Goal: Task Accomplishment & Management: Complete application form

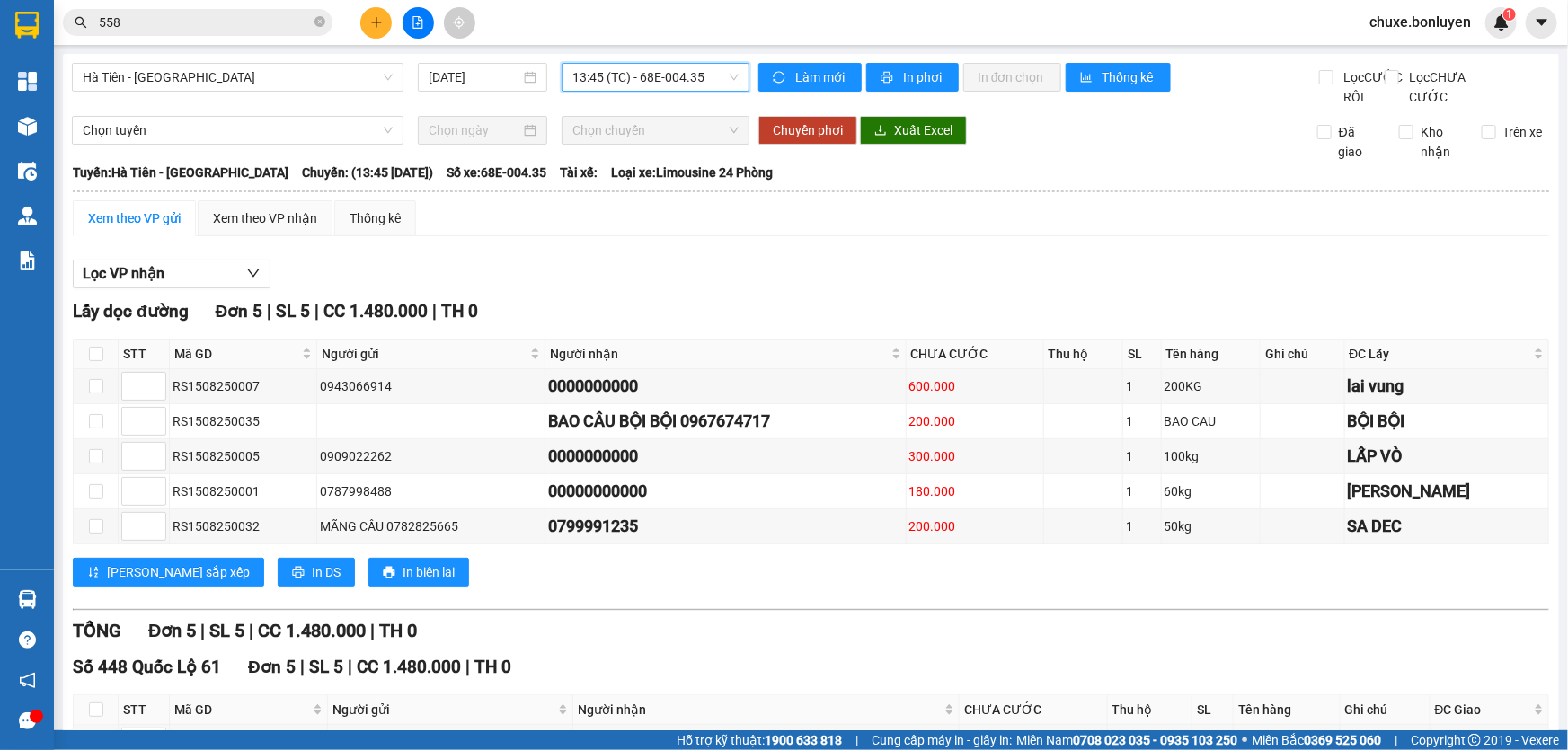
scroll to position [81, 0]
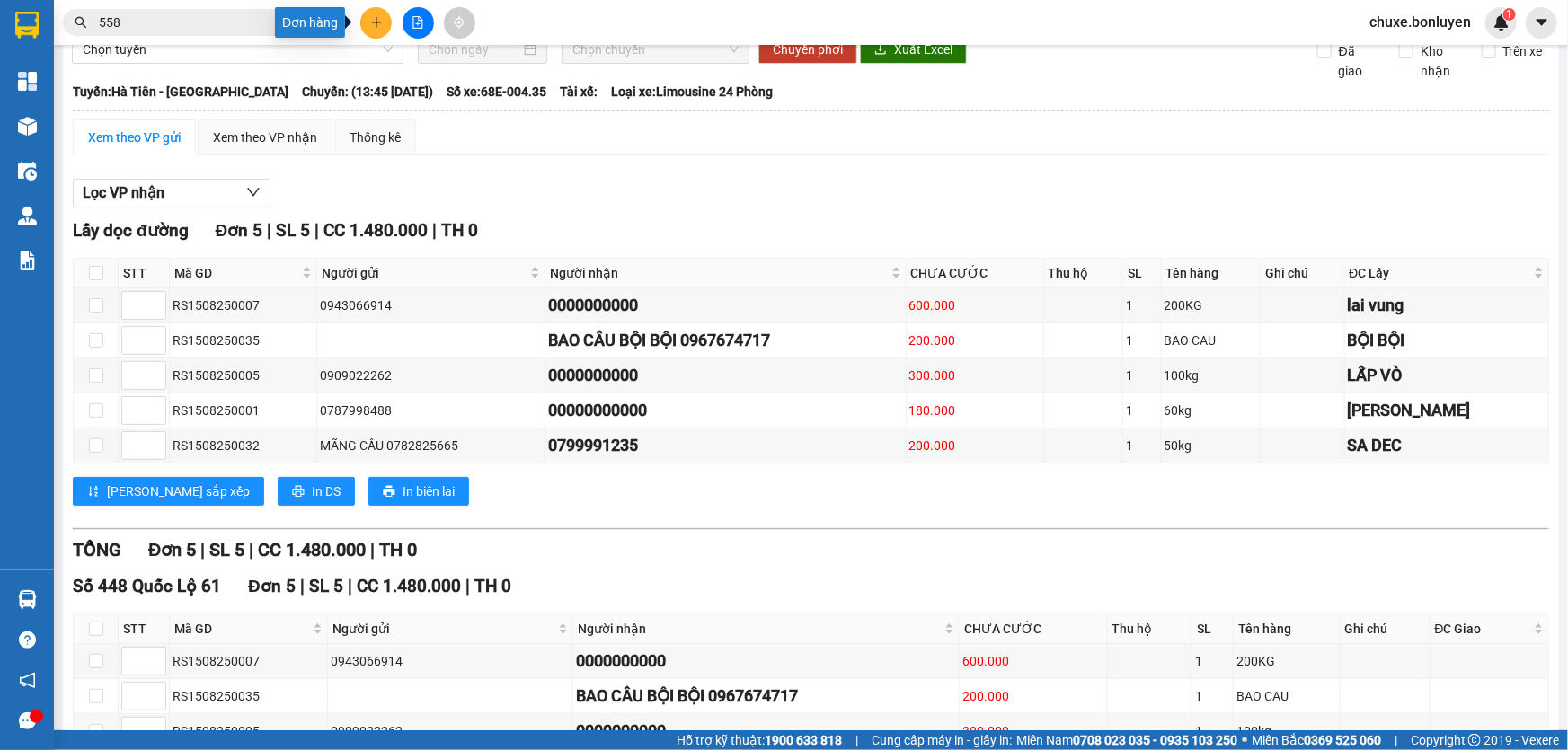
click at [377, 19] on icon "plus" at bounding box center [376, 22] width 12 height 12
click at [444, 74] on div "Tạo đơn hàng" at bounding box center [447, 67] width 78 height 20
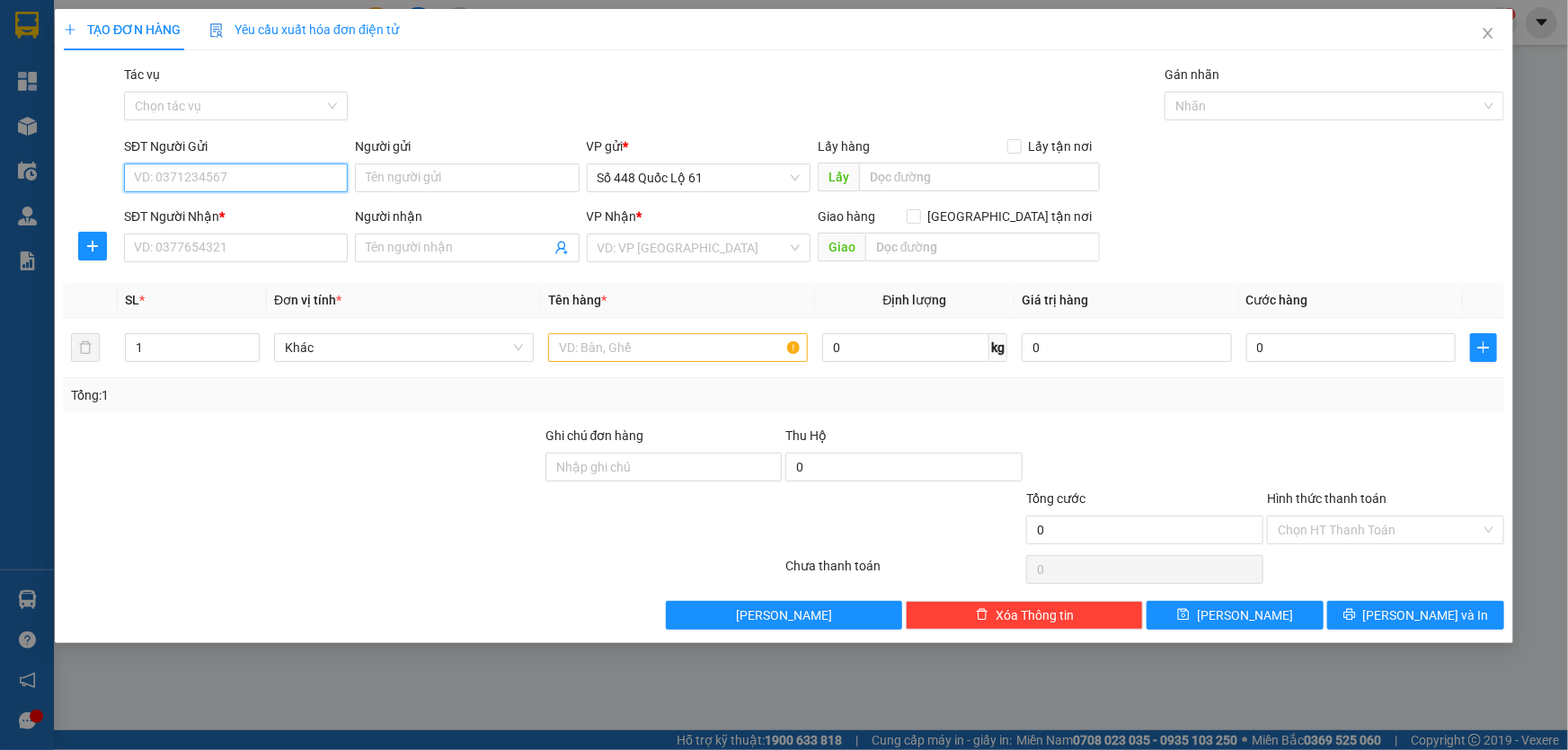
click at [206, 163] on input "SĐT Người Gửi" at bounding box center [235, 178] width 223 height 29
click at [239, 242] on input "SĐT Người Nhận *" at bounding box center [235, 248] width 223 height 29
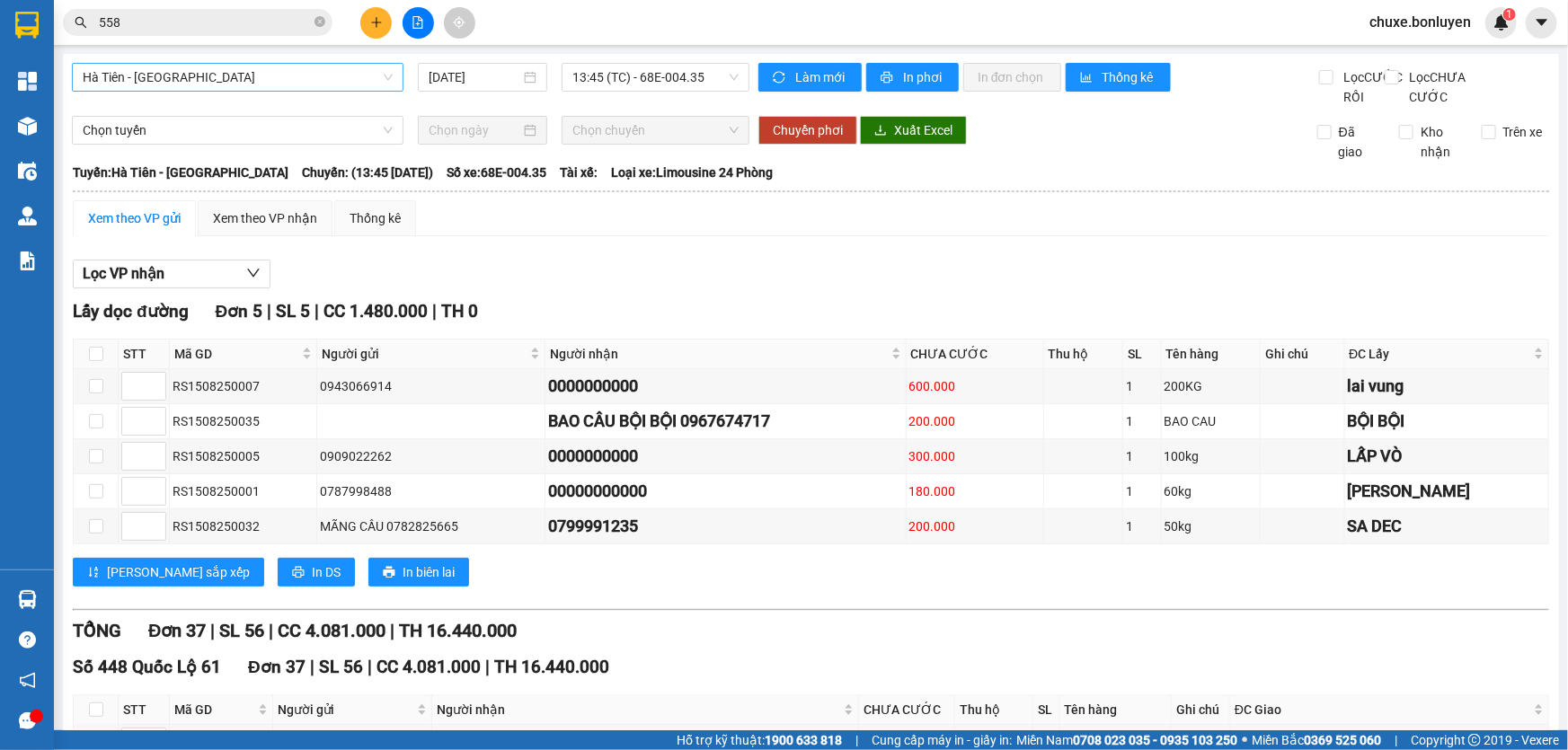
click at [283, 88] on span "Hà Tiên - [GEOGRAPHIC_DATA]" at bounding box center [238, 77] width 310 height 27
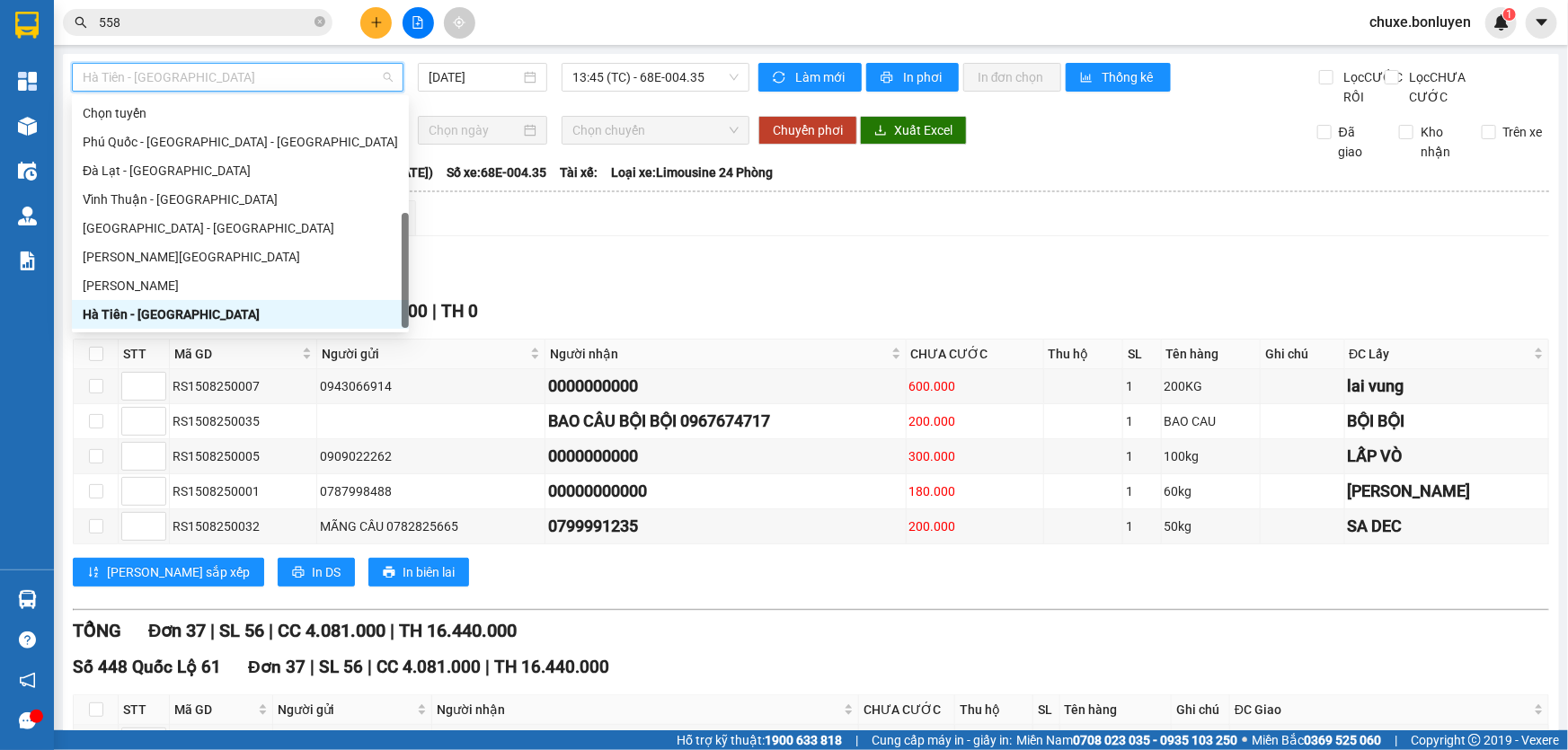
scroll to position [57, 0]
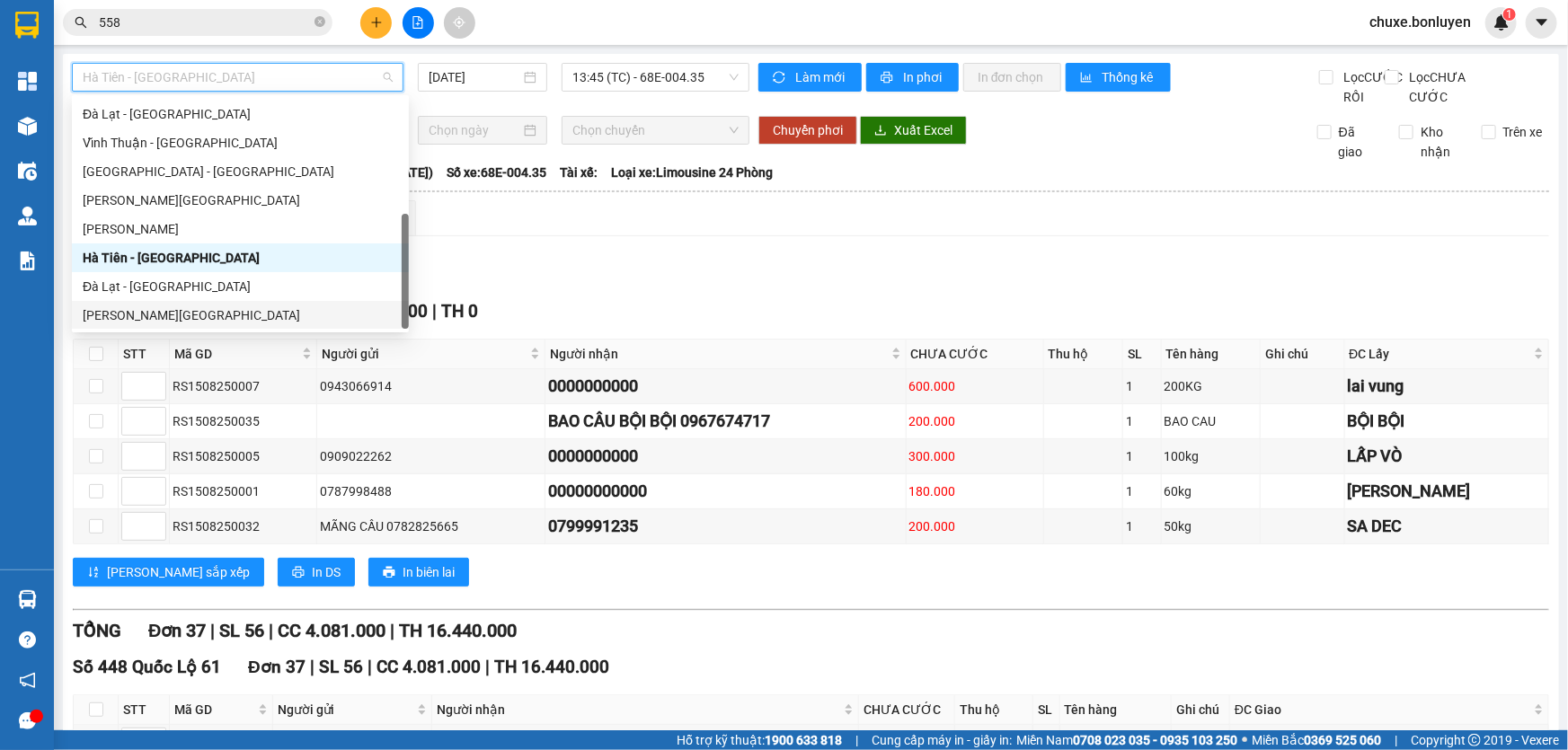
click at [176, 310] on div "[PERSON_NAME][GEOGRAPHIC_DATA]" at bounding box center [241, 315] width 316 height 20
type input "[DATE]"
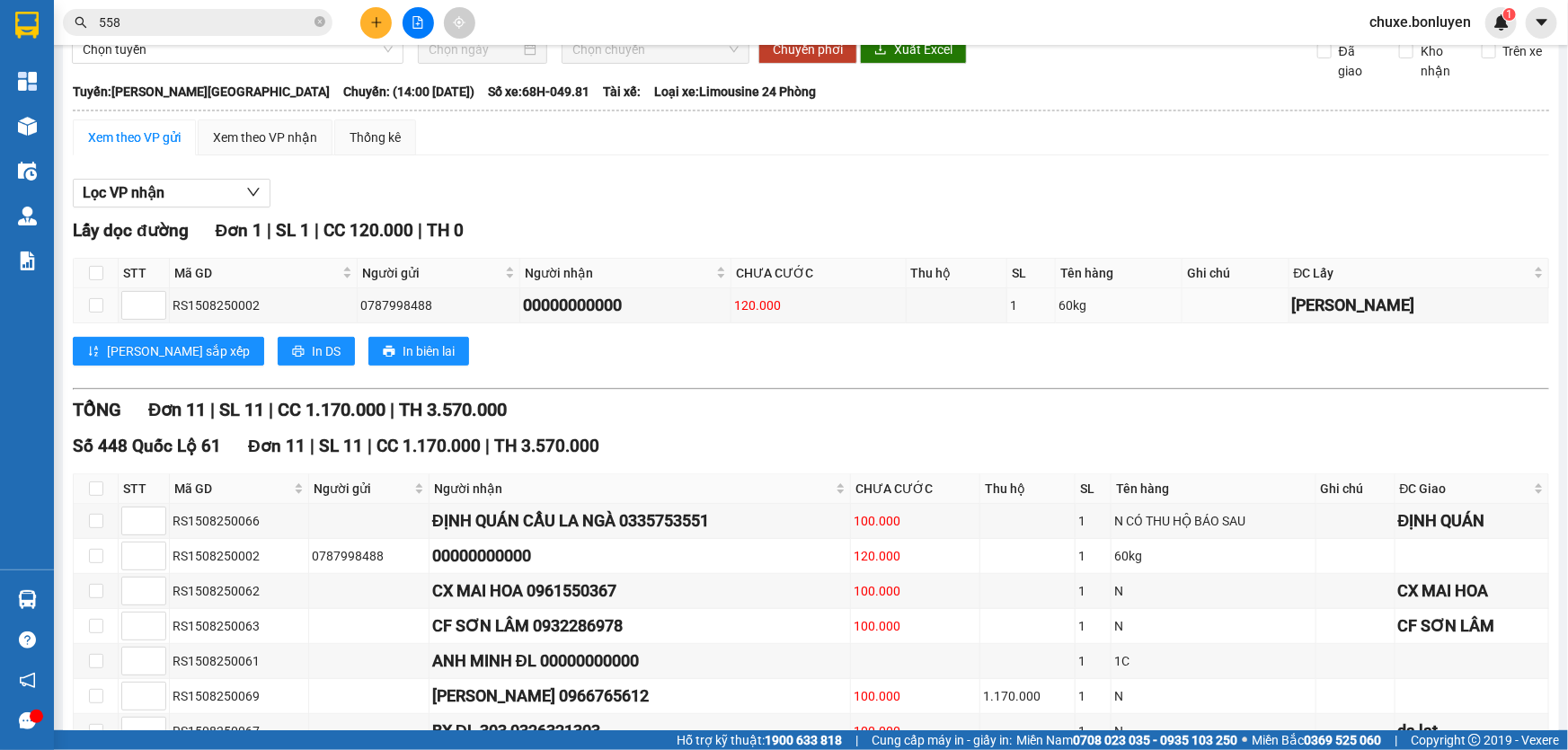
scroll to position [163, 0]
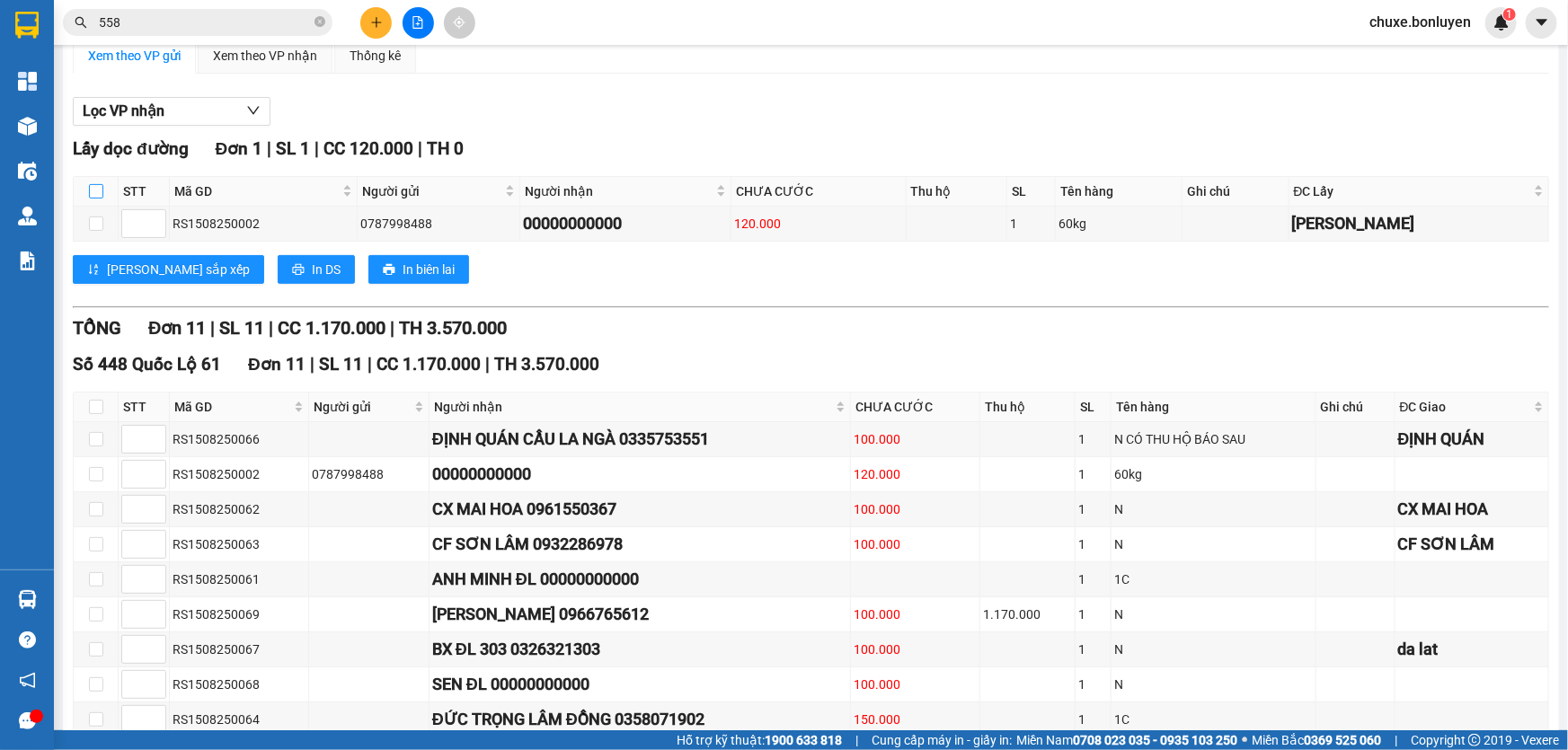
click at [101, 199] on input "checkbox" at bounding box center [96, 191] width 14 height 14
checkbox input "true"
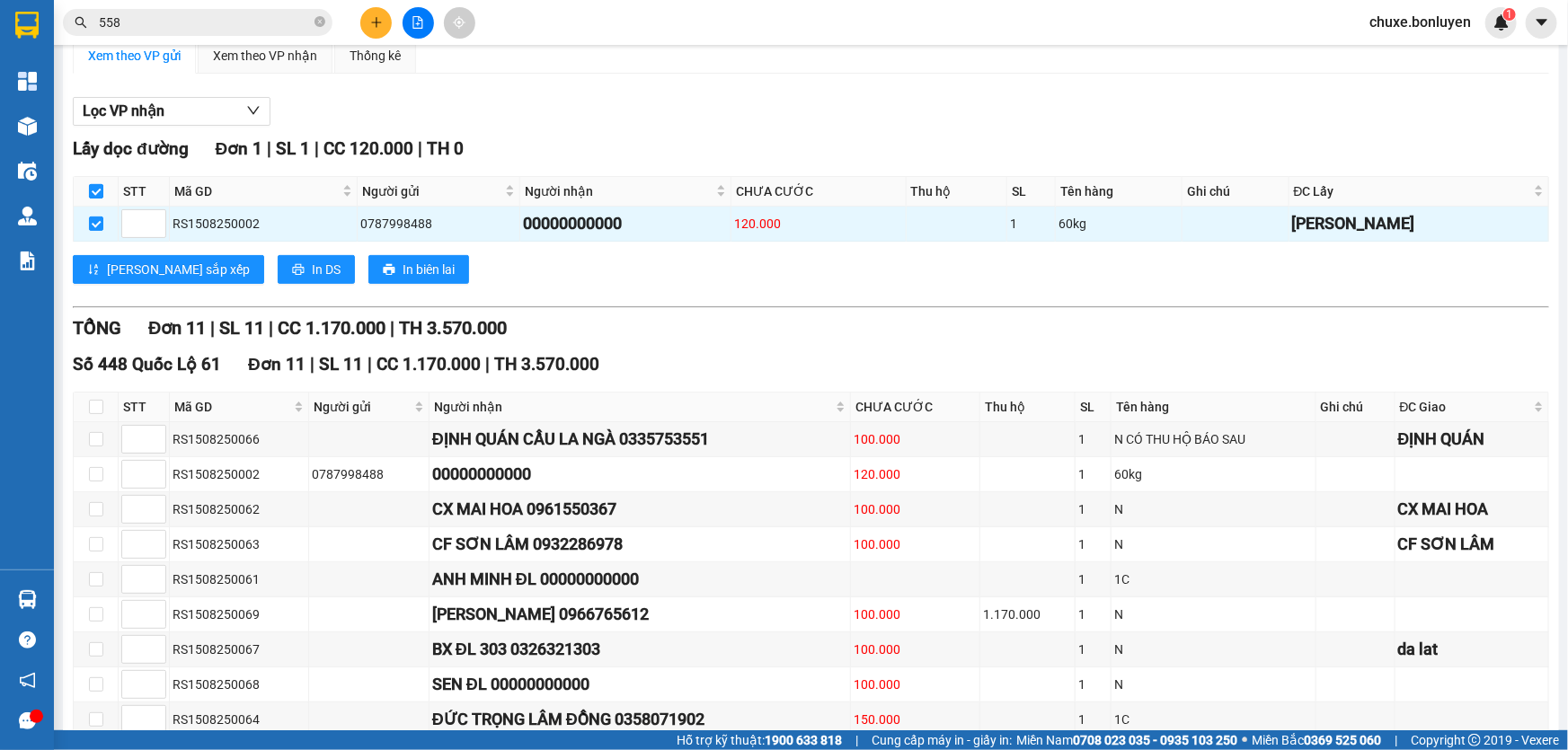
click at [96, 199] on input "checkbox" at bounding box center [96, 191] width 14 height 14
checkbox input "false"
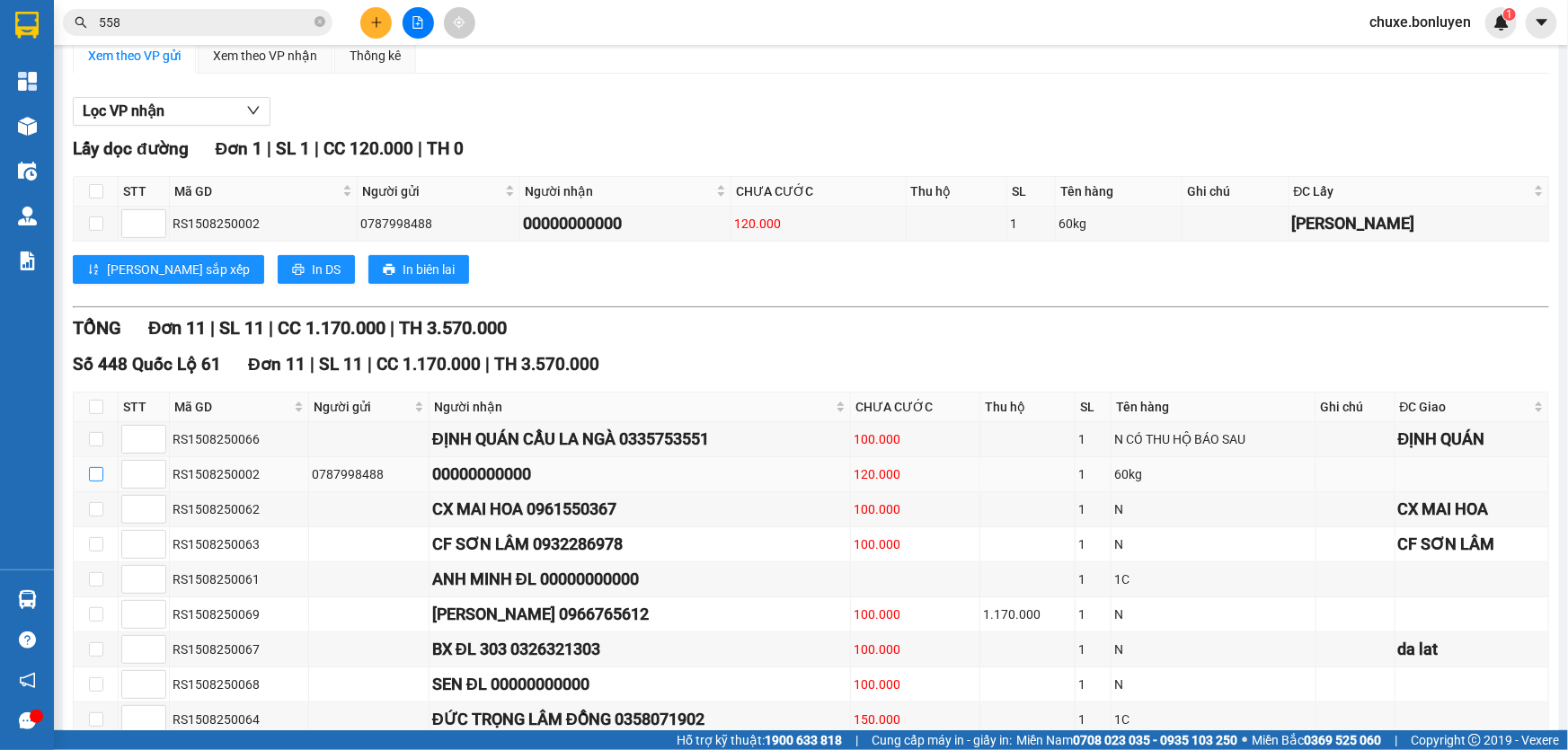
click at [92, 482] on input "checkbox" at bounding box center [96, 473] width 14 height 14
checkbox input "true"
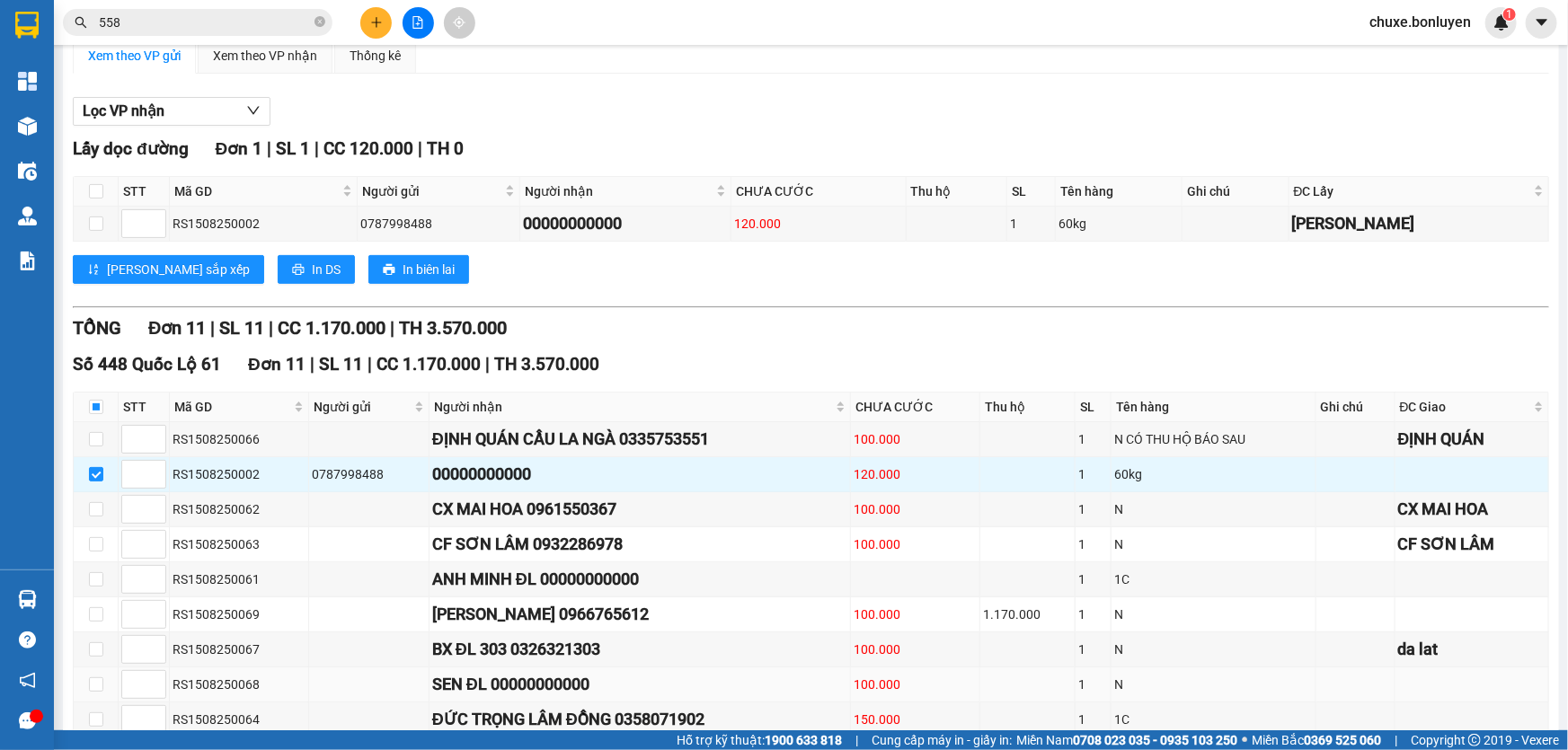
scroll to position [348, 0]
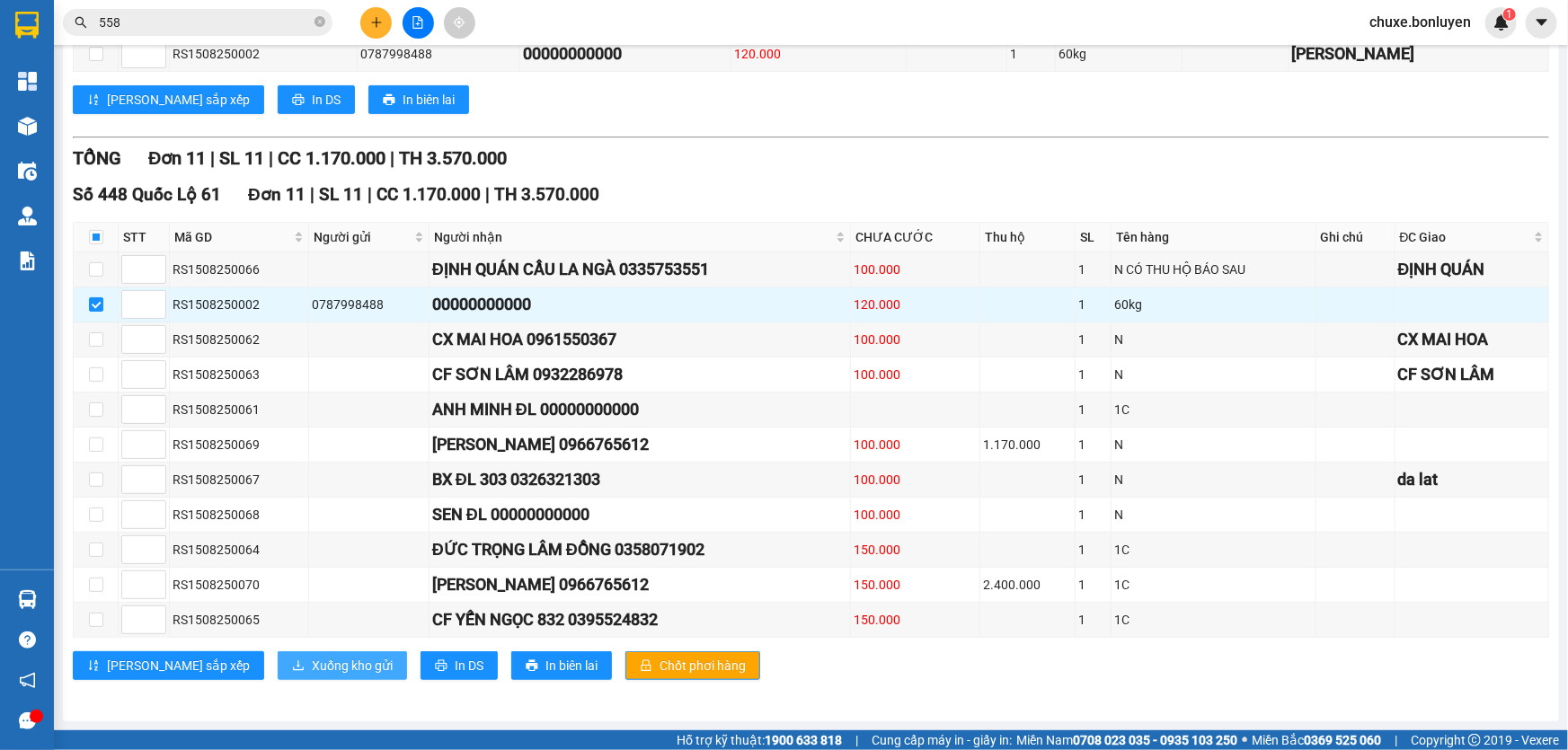
click at [312, 674] on span "Xuống kho gửi" at bounding box center [352, 665] width 81 height 20
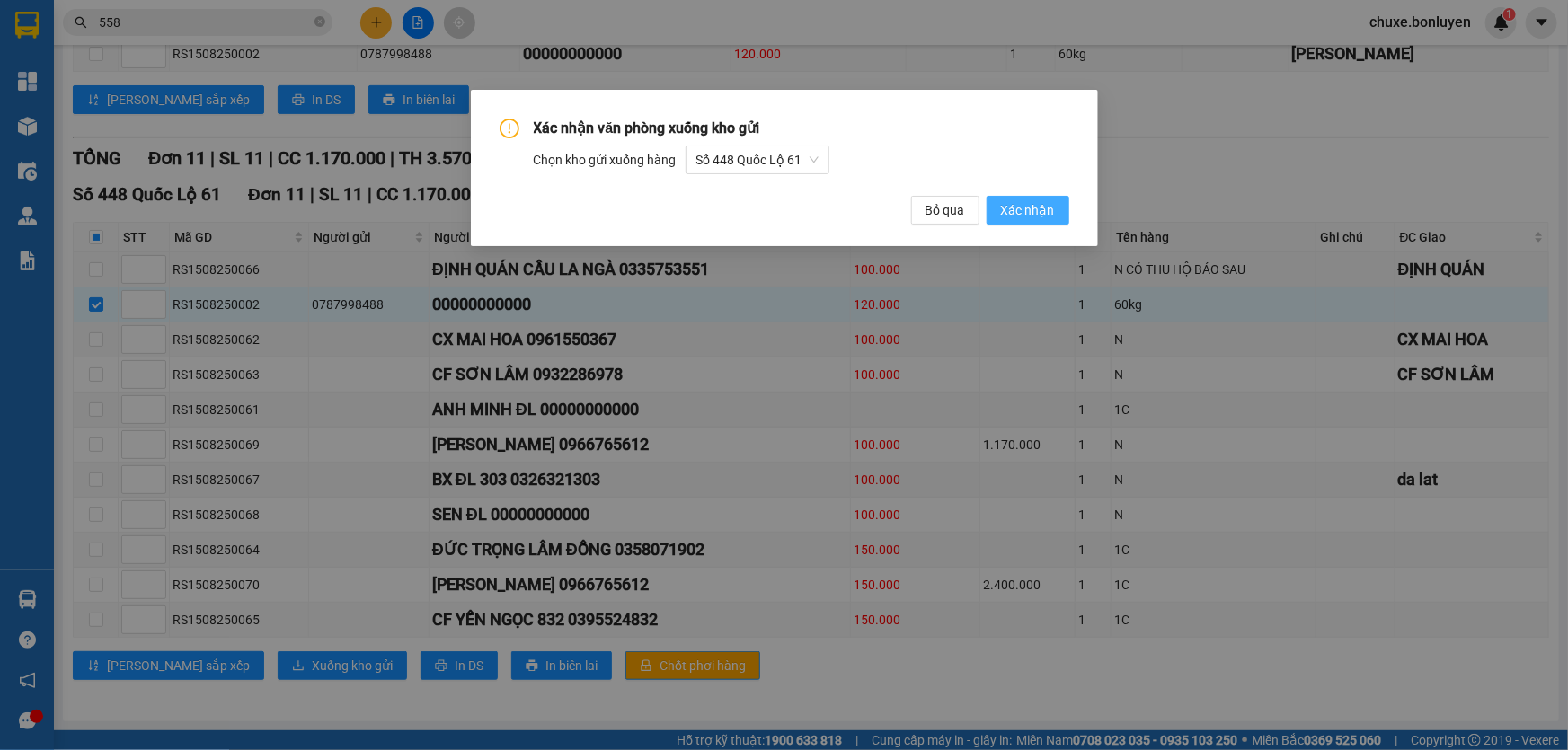
click at [1013, 201] on span "Xác nhận" at bounding box center [1028, 210] width 54 height 20
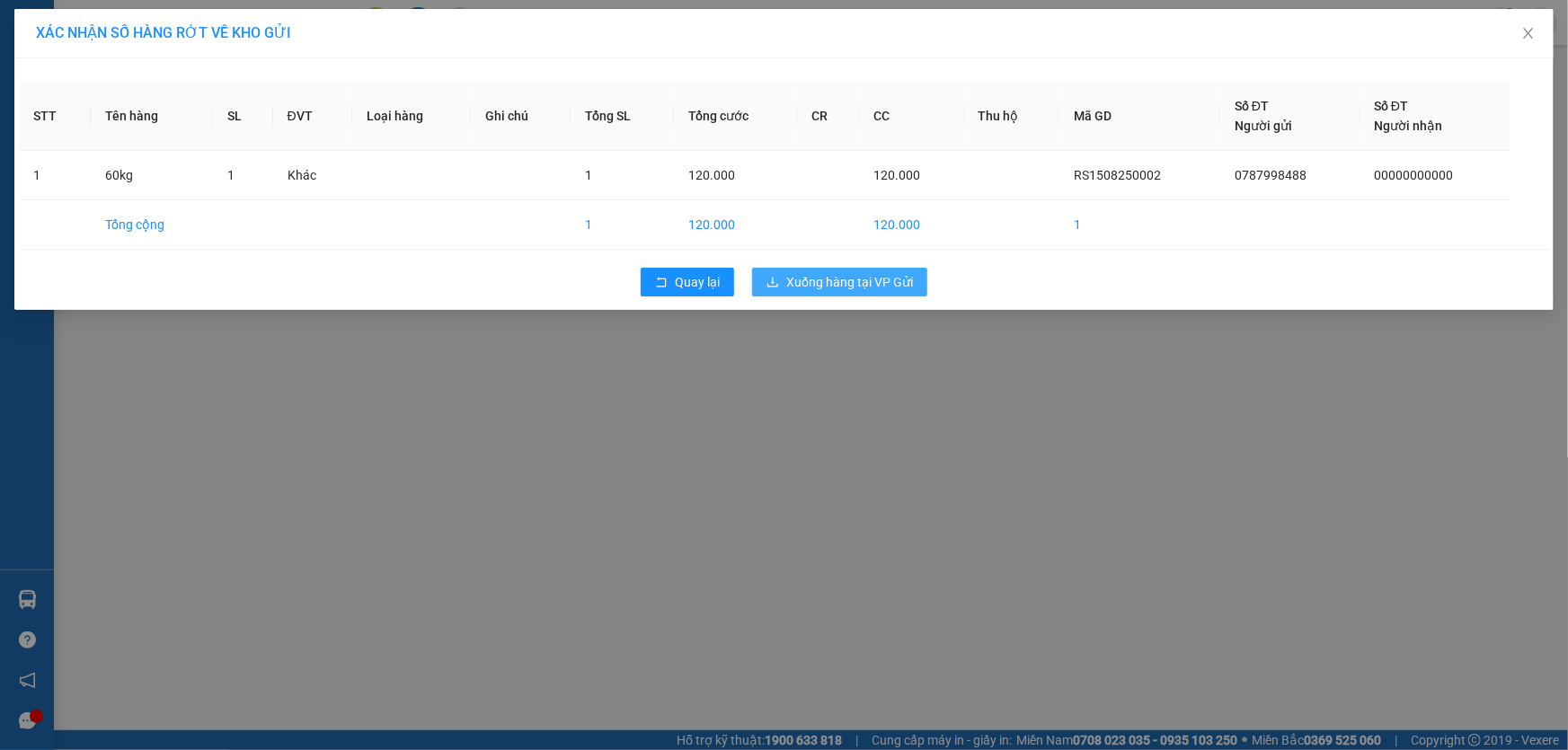
click at [825, 376] on div "XÁC NHẬN SỐ HÀNG RỚT VỀ KHO GỬI STT Tên hàng SL ĐVT Loại hàng Ghi chú Tổng SL T…" at bounding box center [784, 375] width 1568 height 750
click at [889, 279] on span "Xuống hàng tại VP Gửi" at bounding box center [849, 281] width 126 height 20
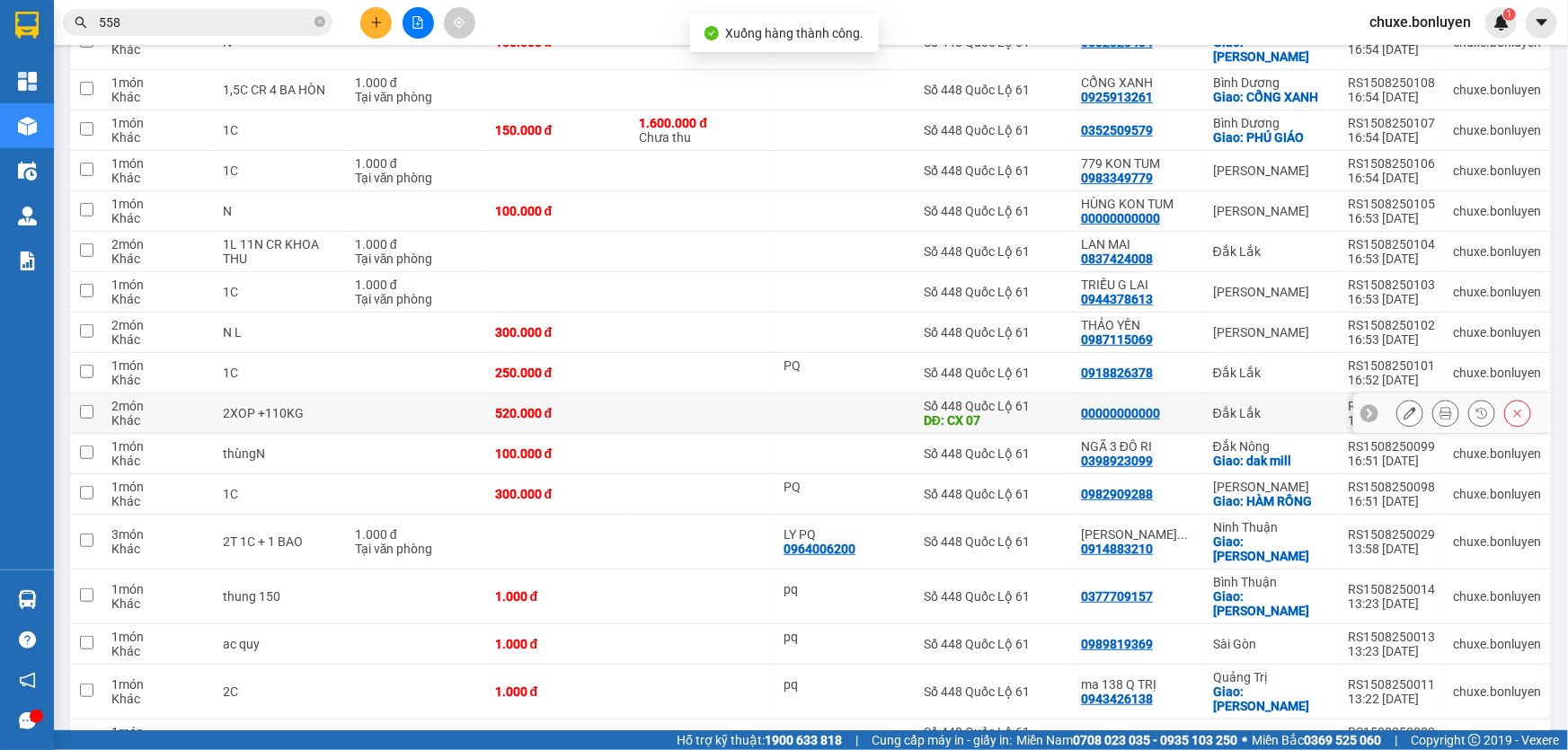
scroll to position [369, 0]
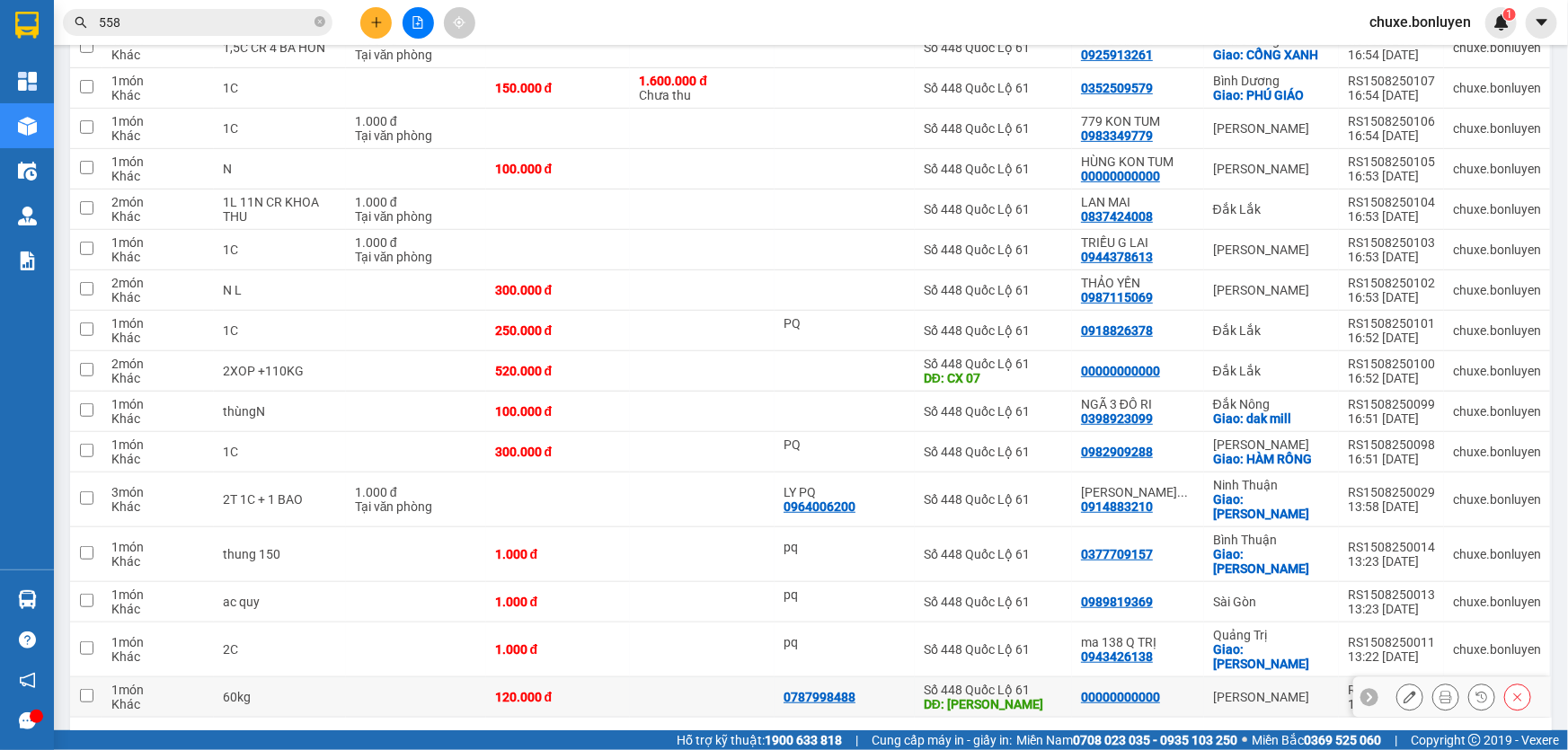
click at [690, 678] on td at bounding box center [703, 698] width 145 height 41
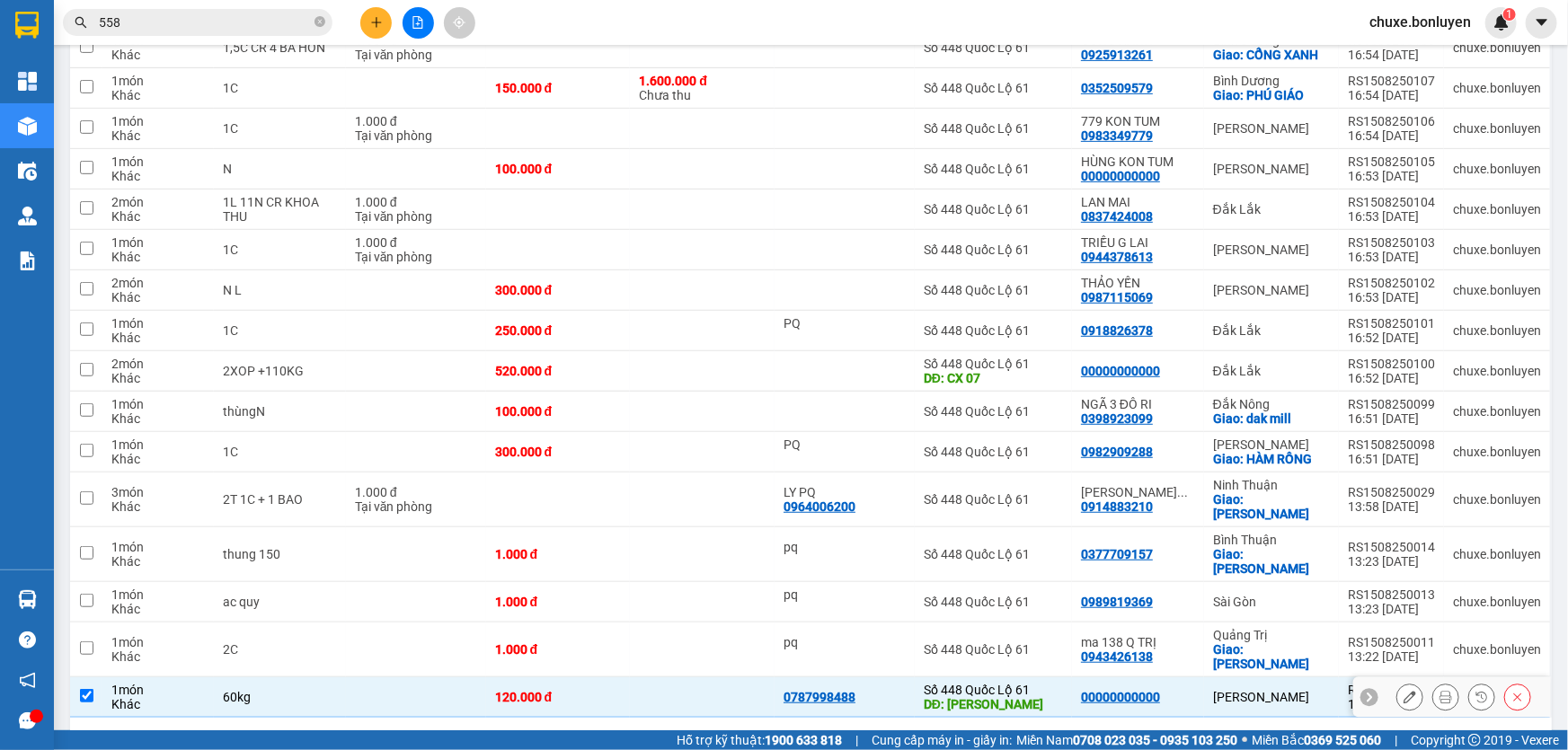
click at [687, 678] on td at bounding box center [703, 698] width 145 height 41
checkbox input "false"
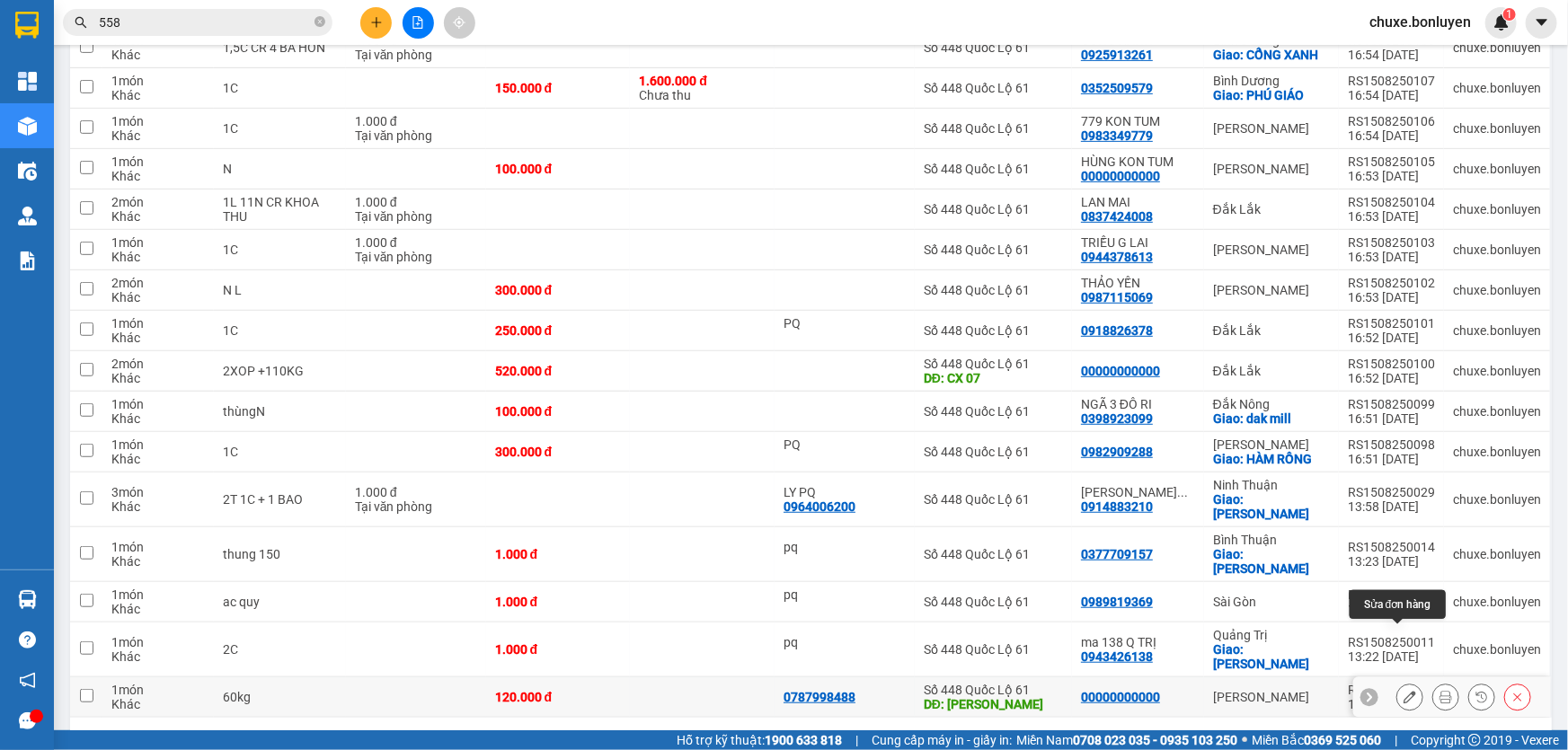
click at [1406, 682] on button at bounding box center [1410, 697] width 25 height 31
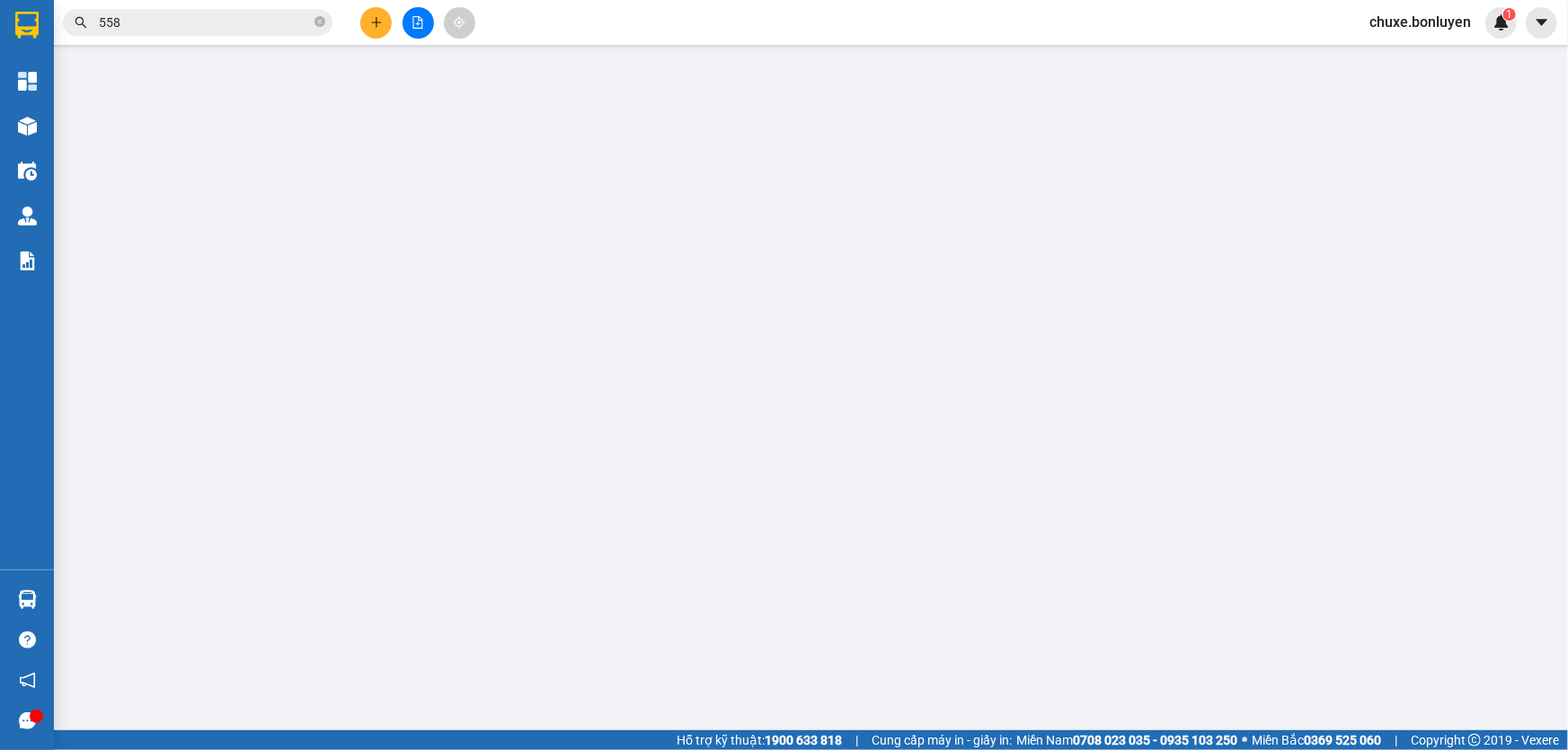
type input "0787998488"
type input "[PERSON_NAME]"
type input "00000000000"
type input "120.000"
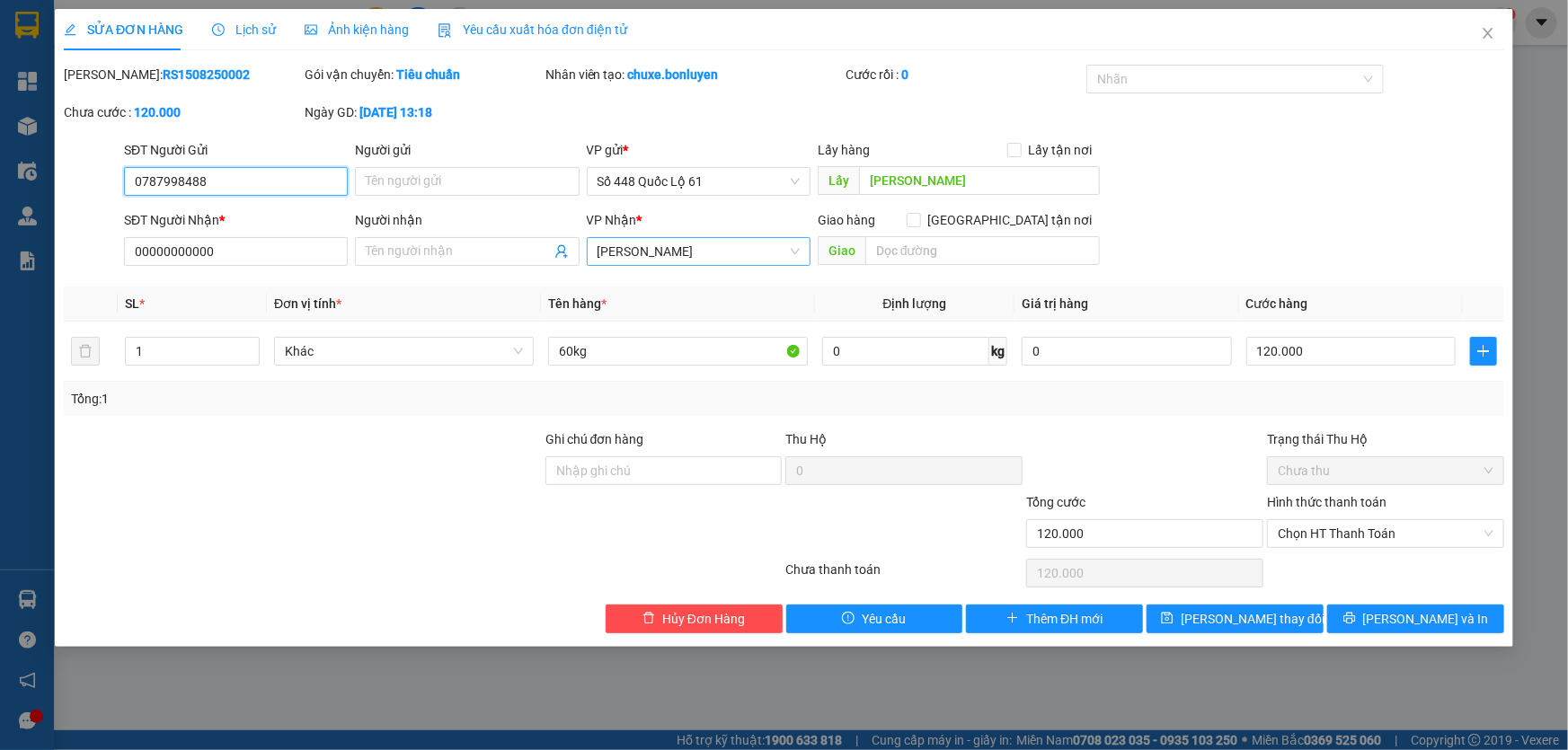
click at [642, 251] on span "[PERSON_NAME]" at bounding box center [699, 251] width 203 height 27
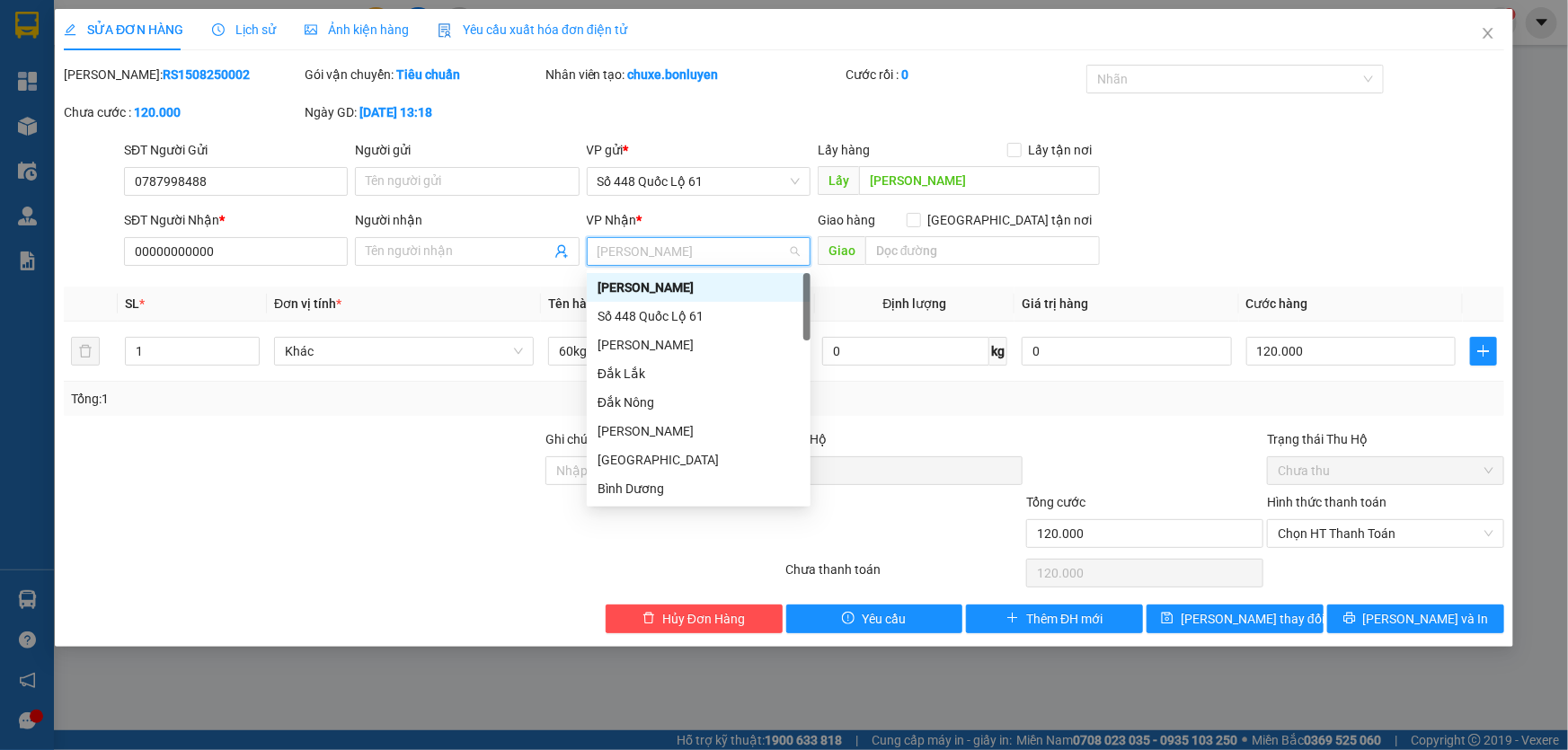
type input "g"
click at [622, 374] on div "[PERSON_NAME]" at bounding box center [699, 374] width 203 height 20
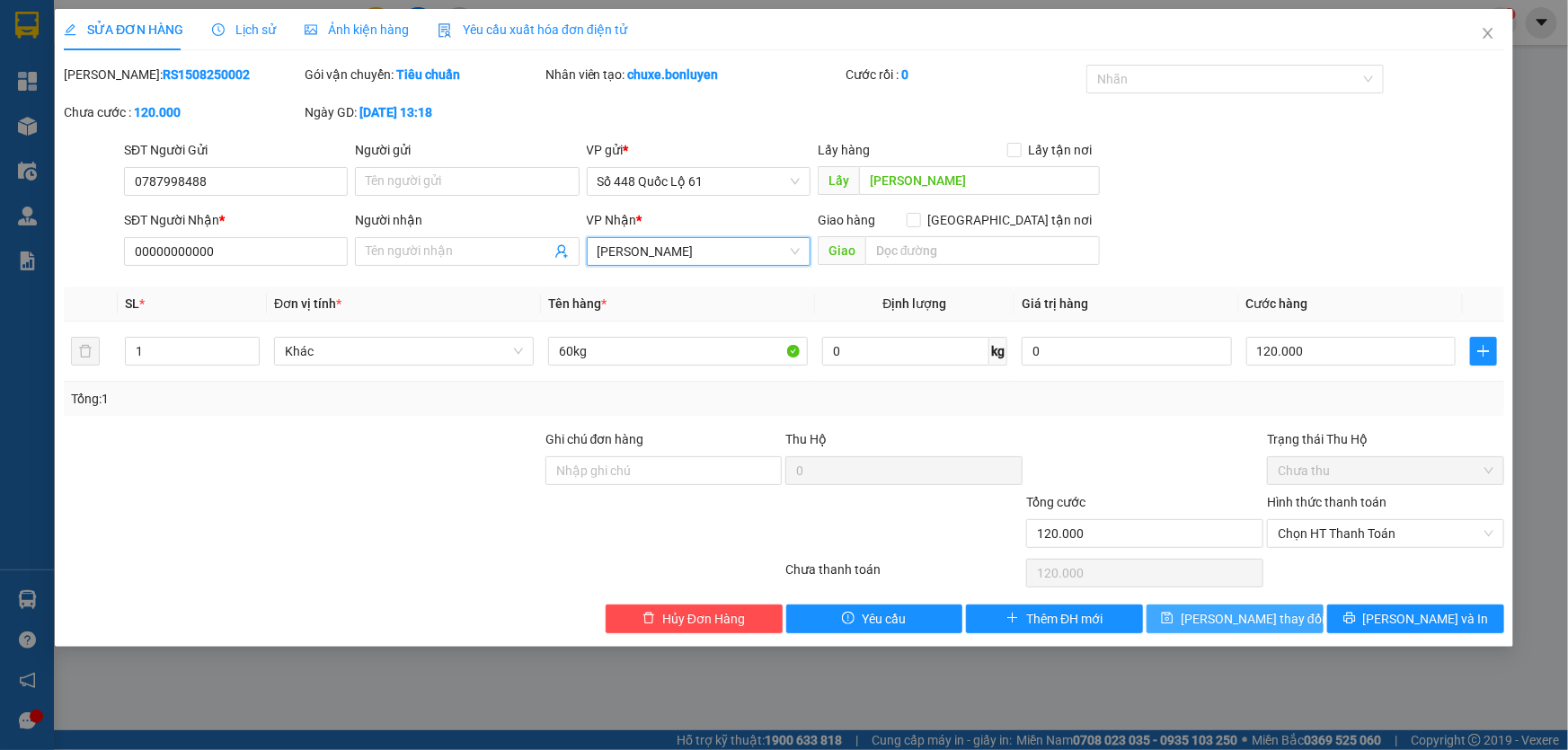
click at [1228, 625] on span "[PERSON_NAME] thay đổi" at bounding box center [1252, 619] width 144 height 20
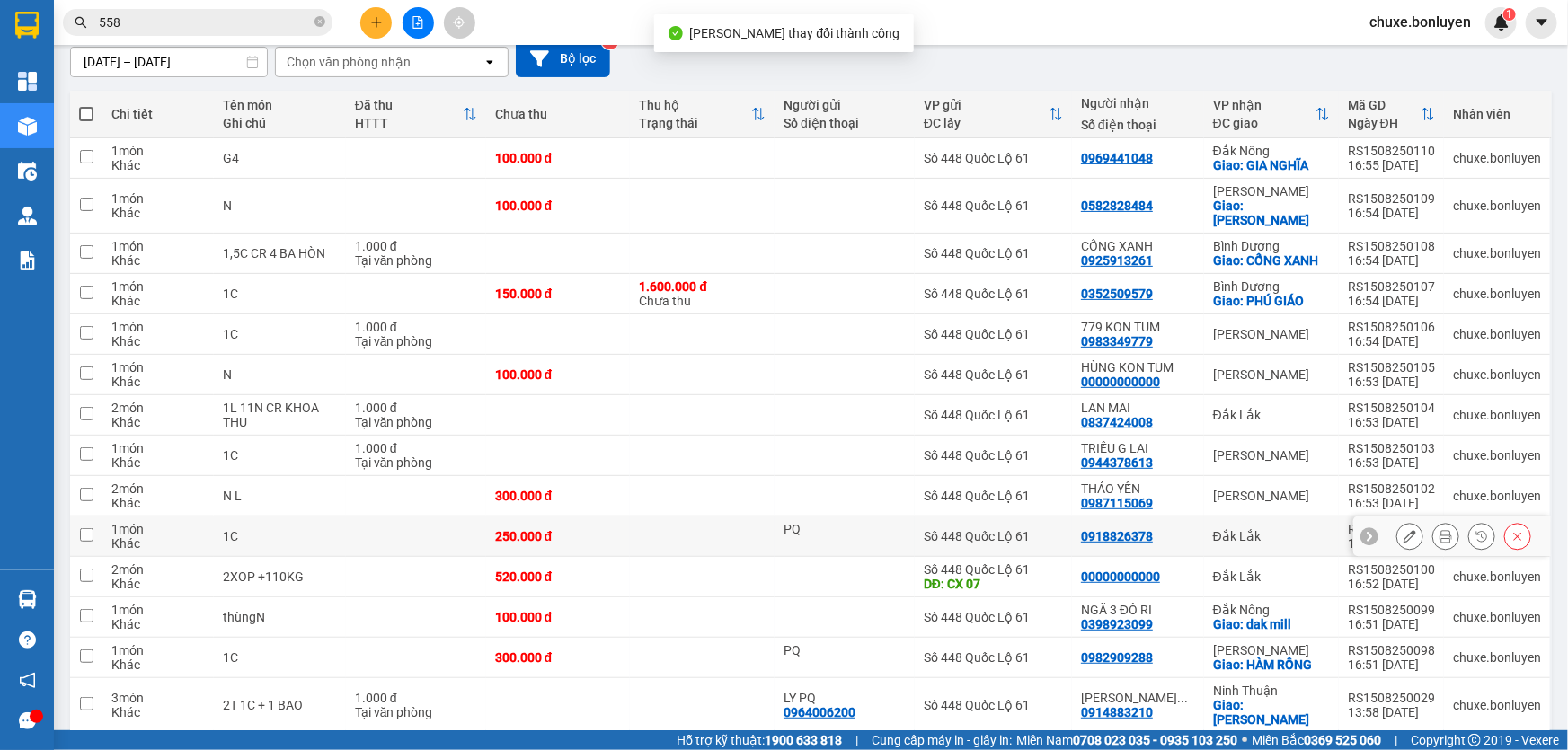
scroll to position [369, 0]
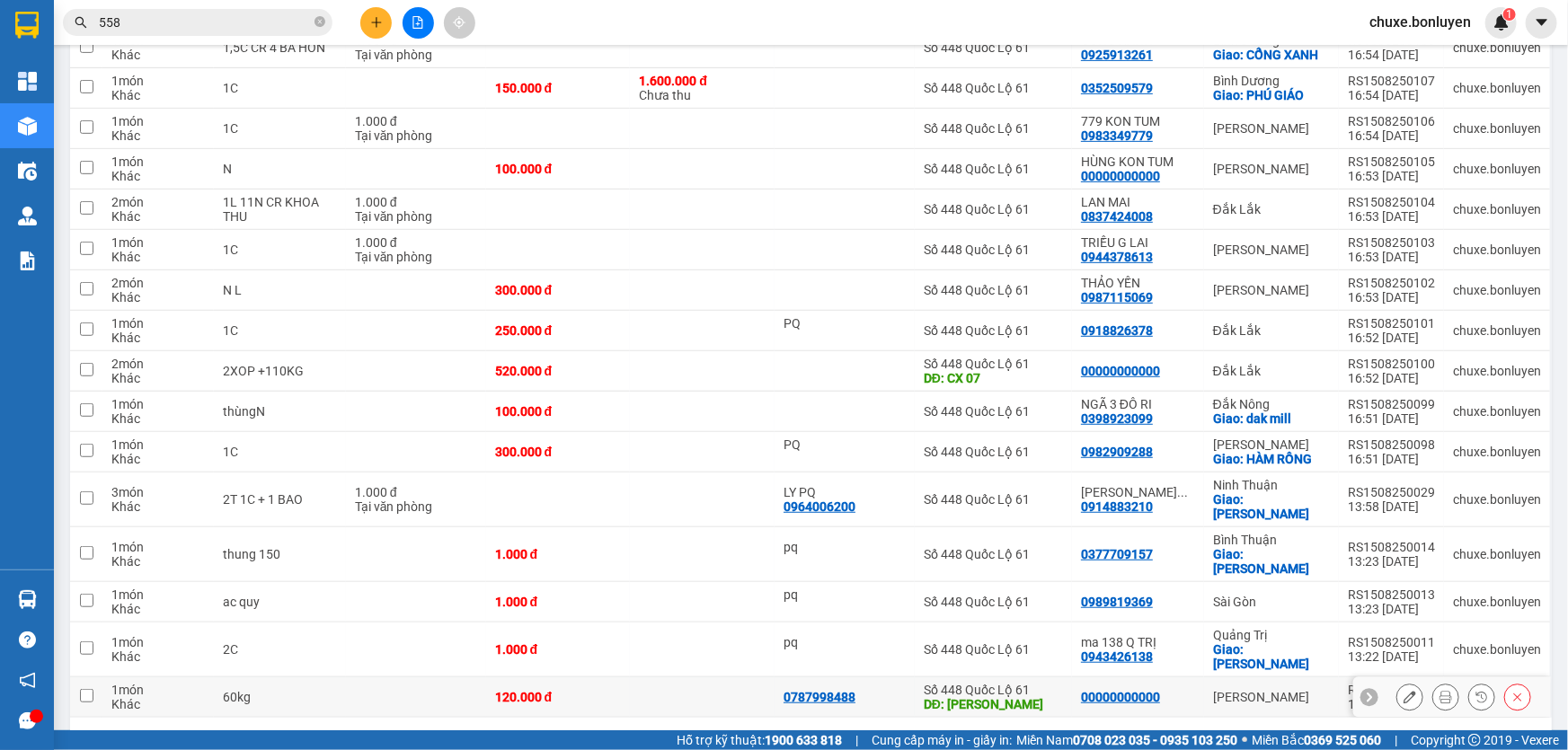
click at [737, 678] on td at bounding box center [703, 698] width 145 height 41
checkbox input "true"
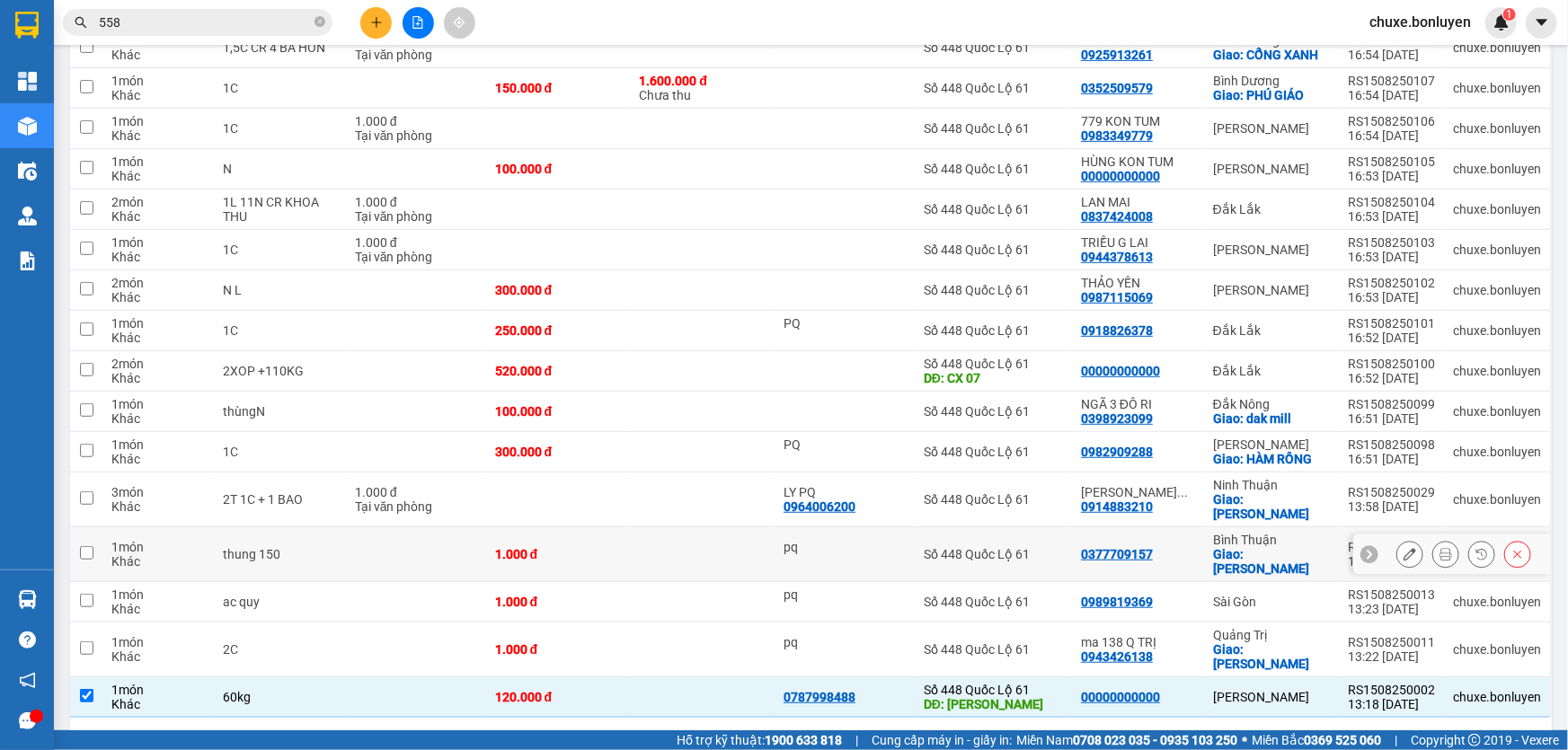
scroll to position [0, 0]
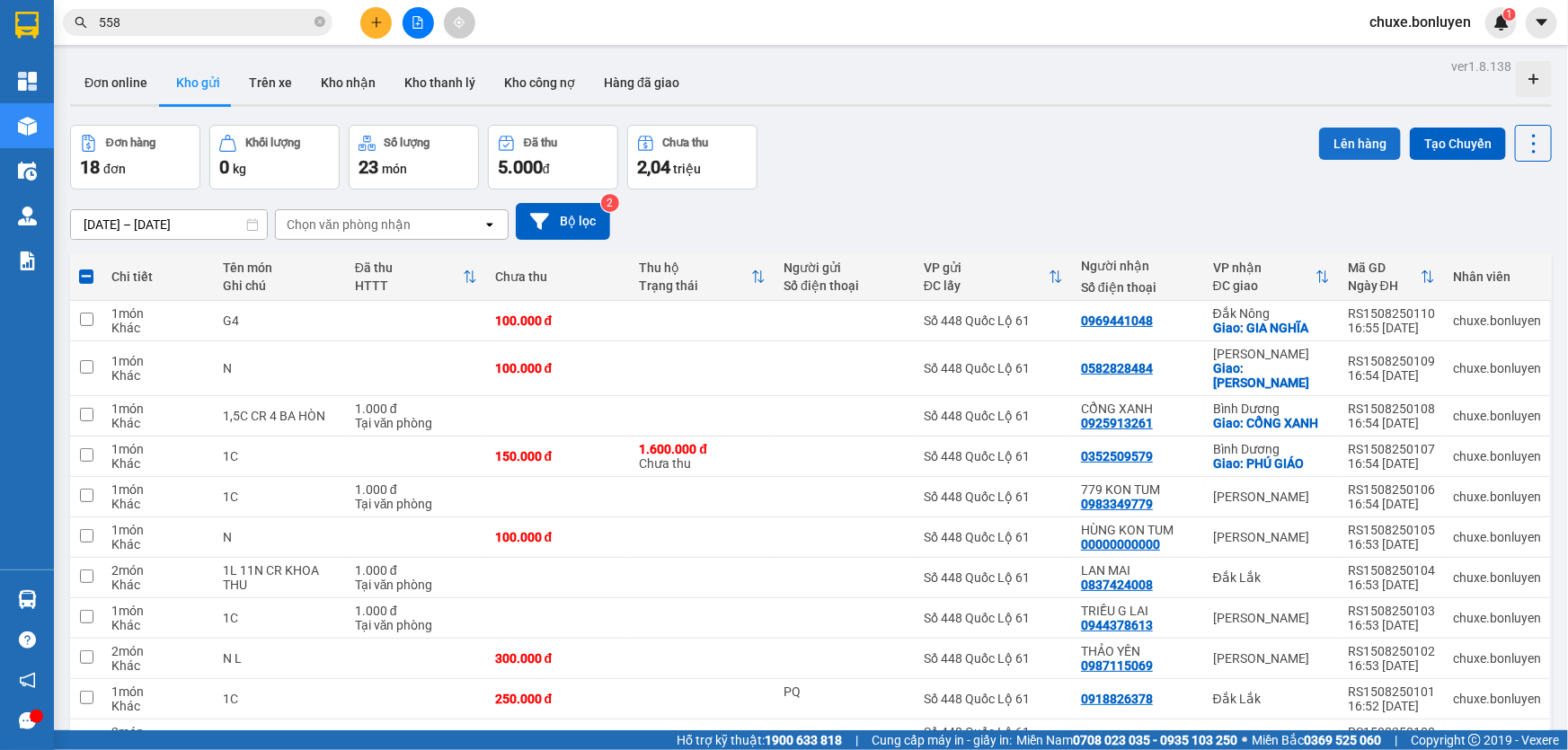
click at [1326, 141] on button "Lên hàng" at bounding box center [1360, 144] width 82 height 32
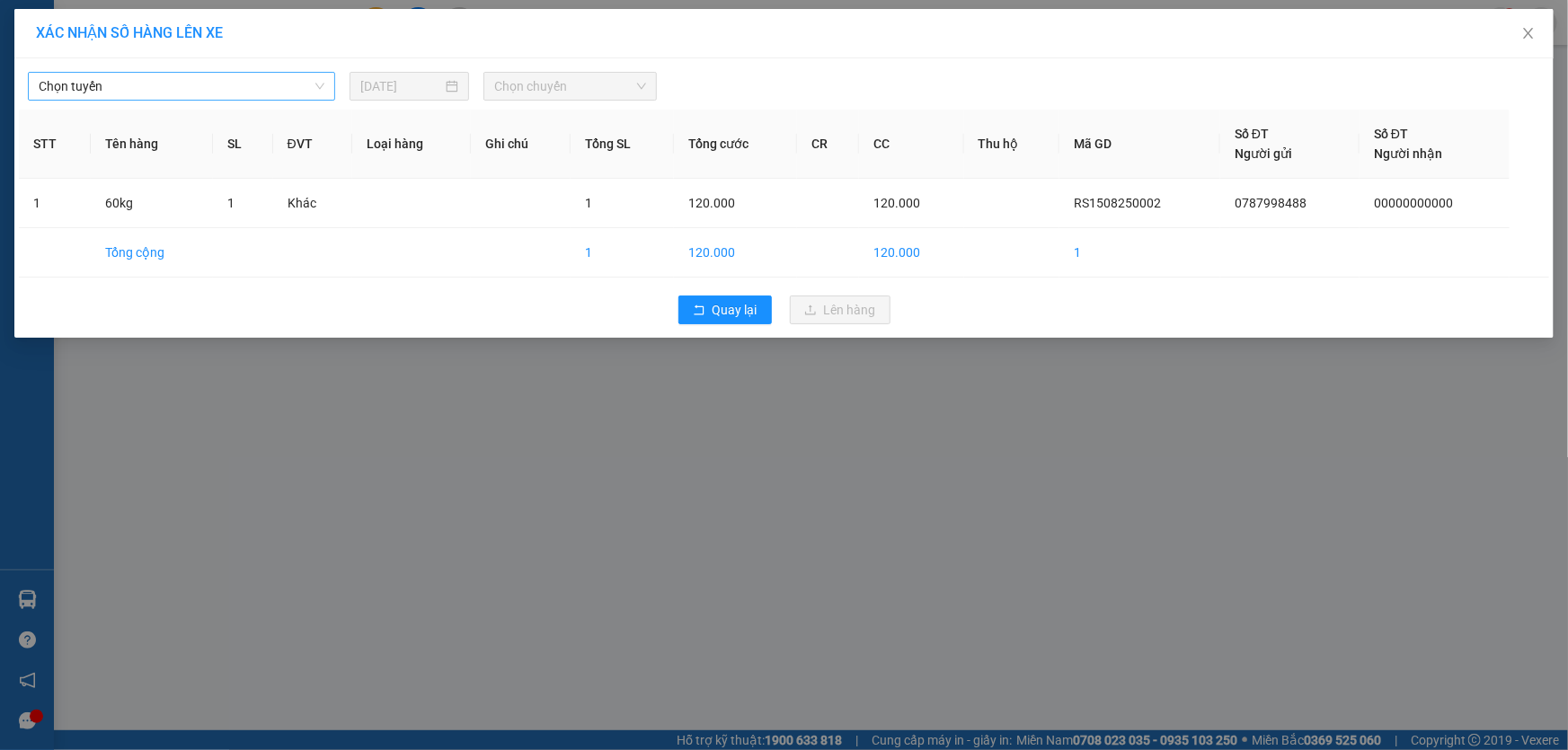
click at [162, 86] on span "Chọn tuyến" at bounding box center [182, 87] width 286 height 27
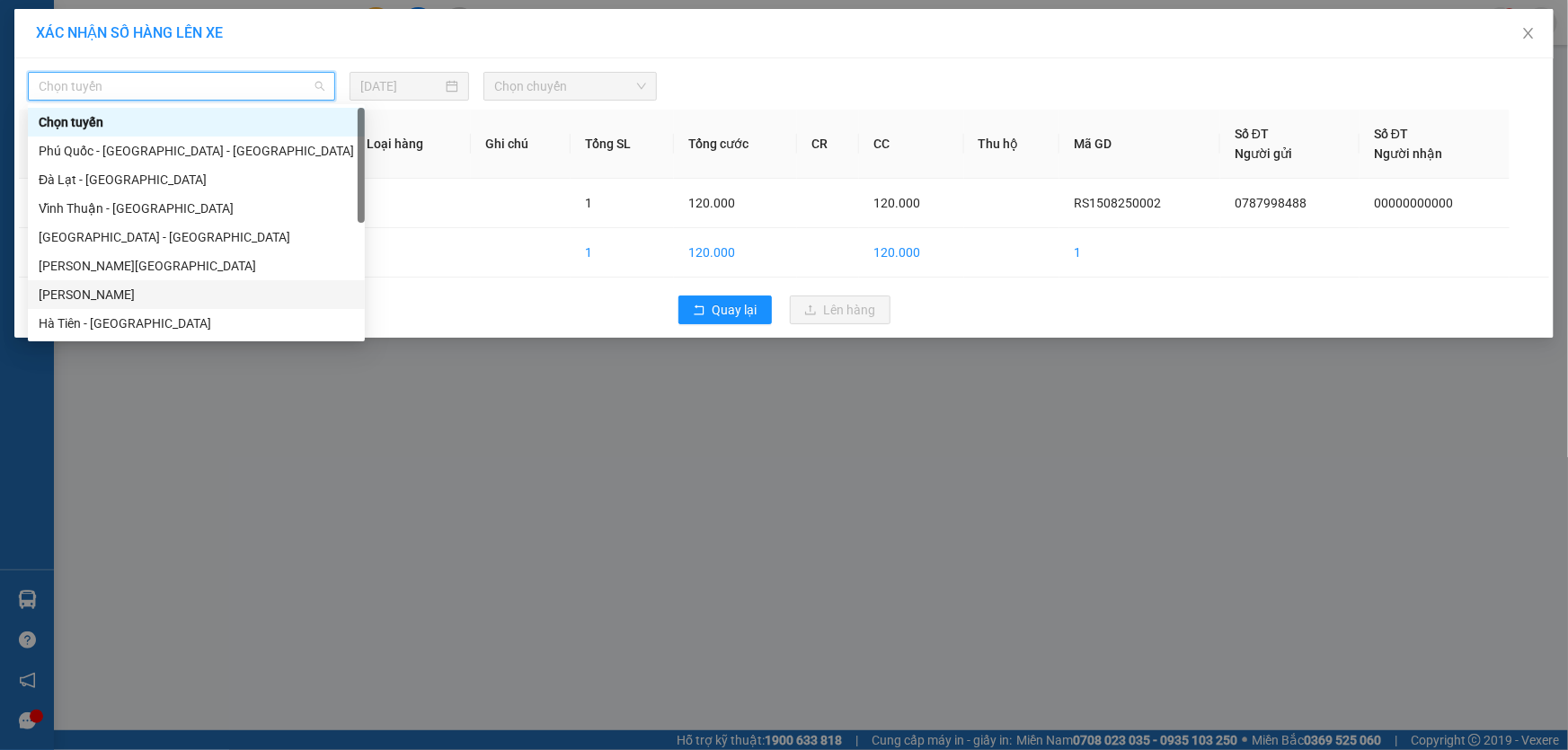
click at [113, 286] on div "[PERSON_NAME]" at bounding box center [197, 295] width 316 height 20
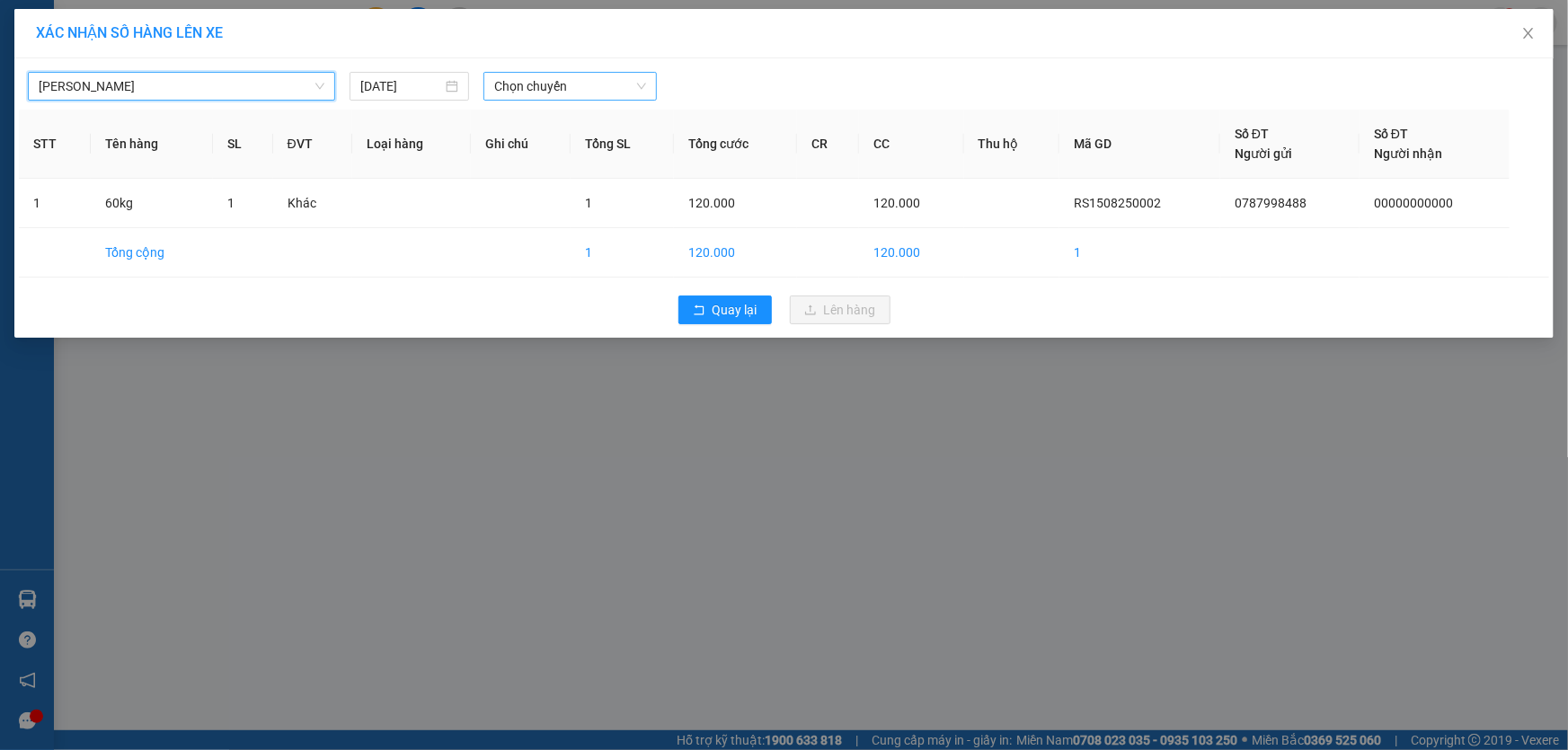
click at [531, 93] on span "Chọn chuyến" at bounding box center [571, 87] width 152 height 27
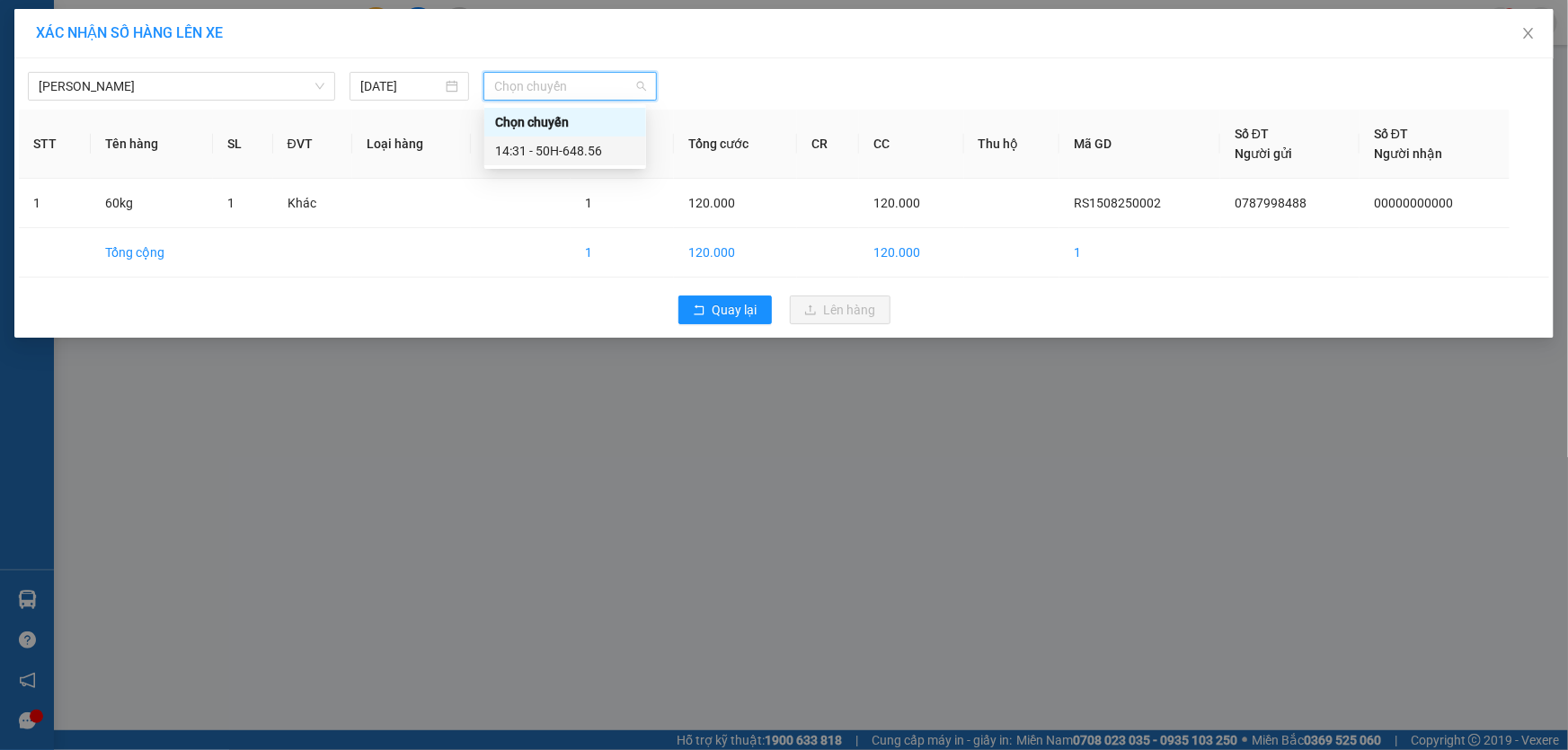
click at [567, 146] on div "14:31 - 50H-648.56" at bounding box center [565, 150] width 140 height 20
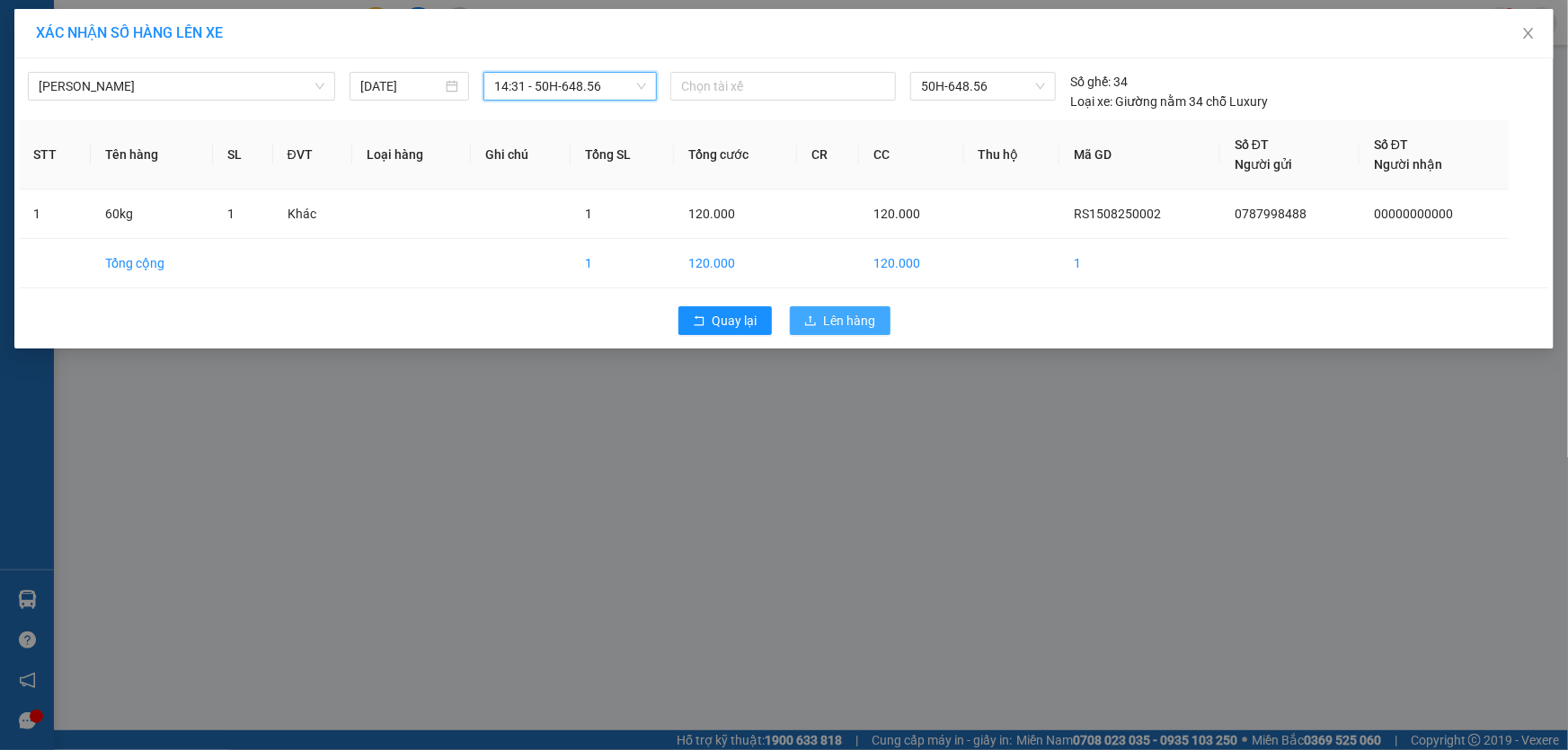
click at [828, 330] on span "Lên hàng" at bounding box center [850, 320] width 52 height 20
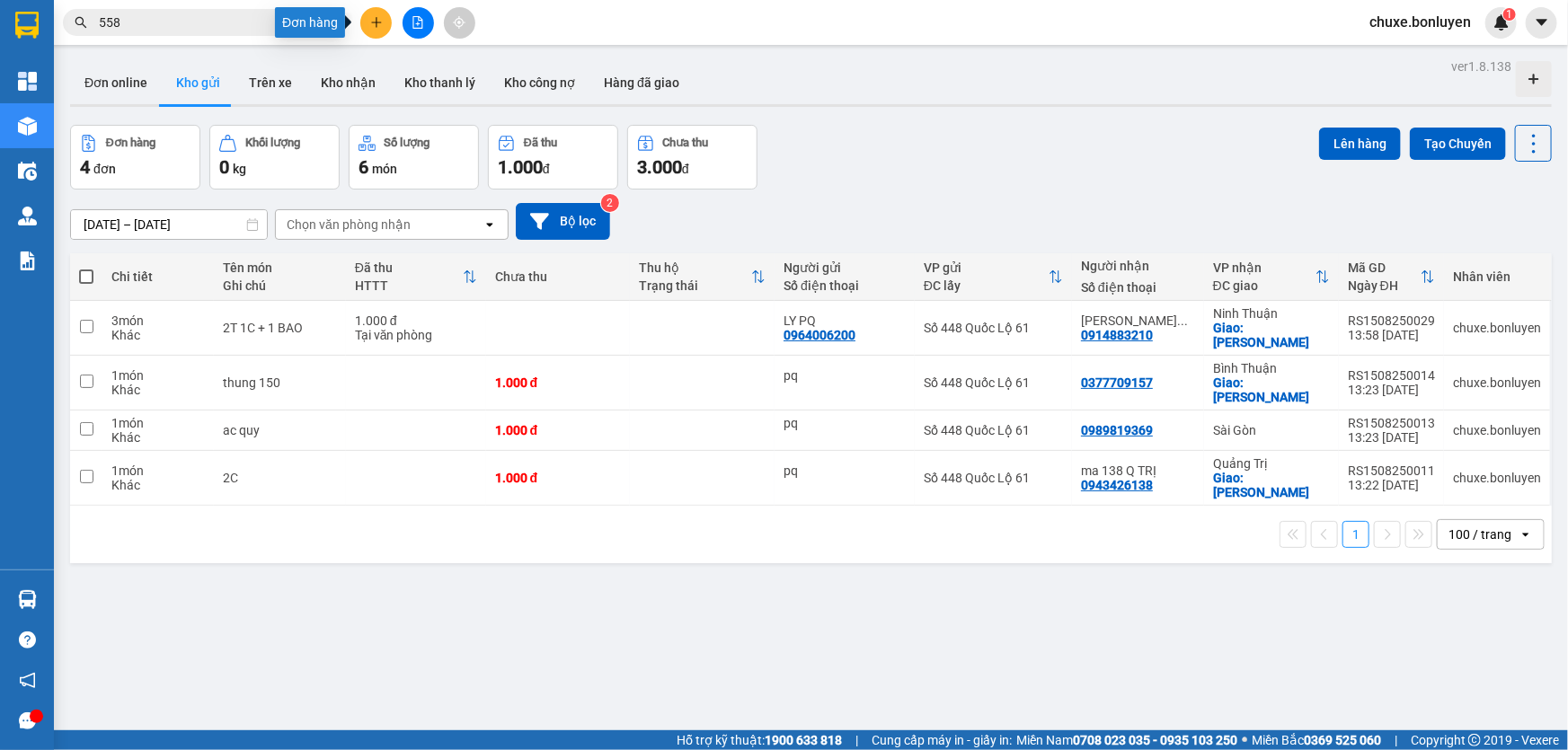
click at [378, 25] on icon "plus" at bounding box center [376, 22] width 12 height 12
click at [416, 66] on div "Tạo đơn hàng" at bounding box center [447, 67] width 78 height 20
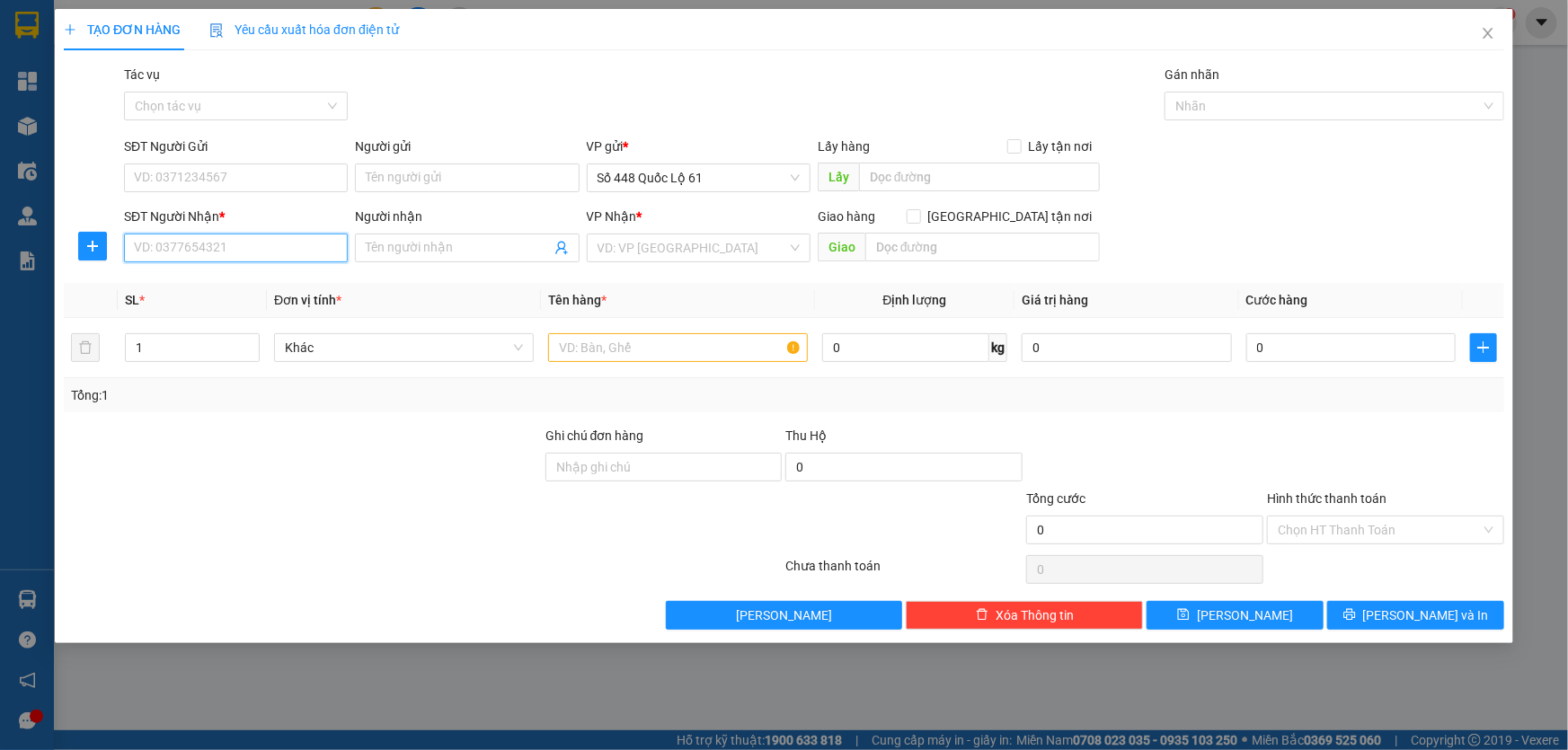
click at [187, 240] on input "SĐT Người Nhận *" at bounding box center [235, 248] width 223 height 29
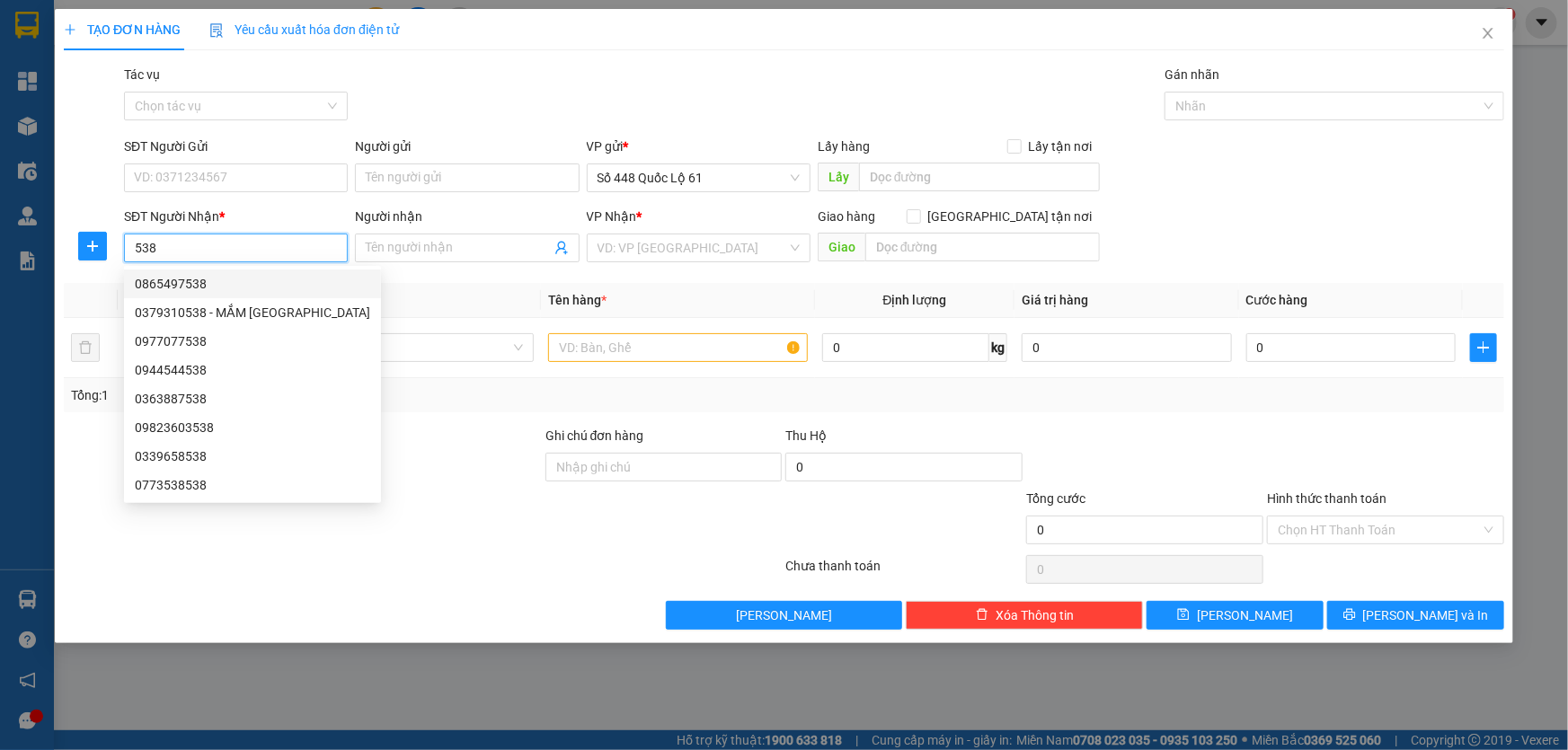
click at [134, 249] on input "538" at bounding box center [235, 248] width 223 height 29
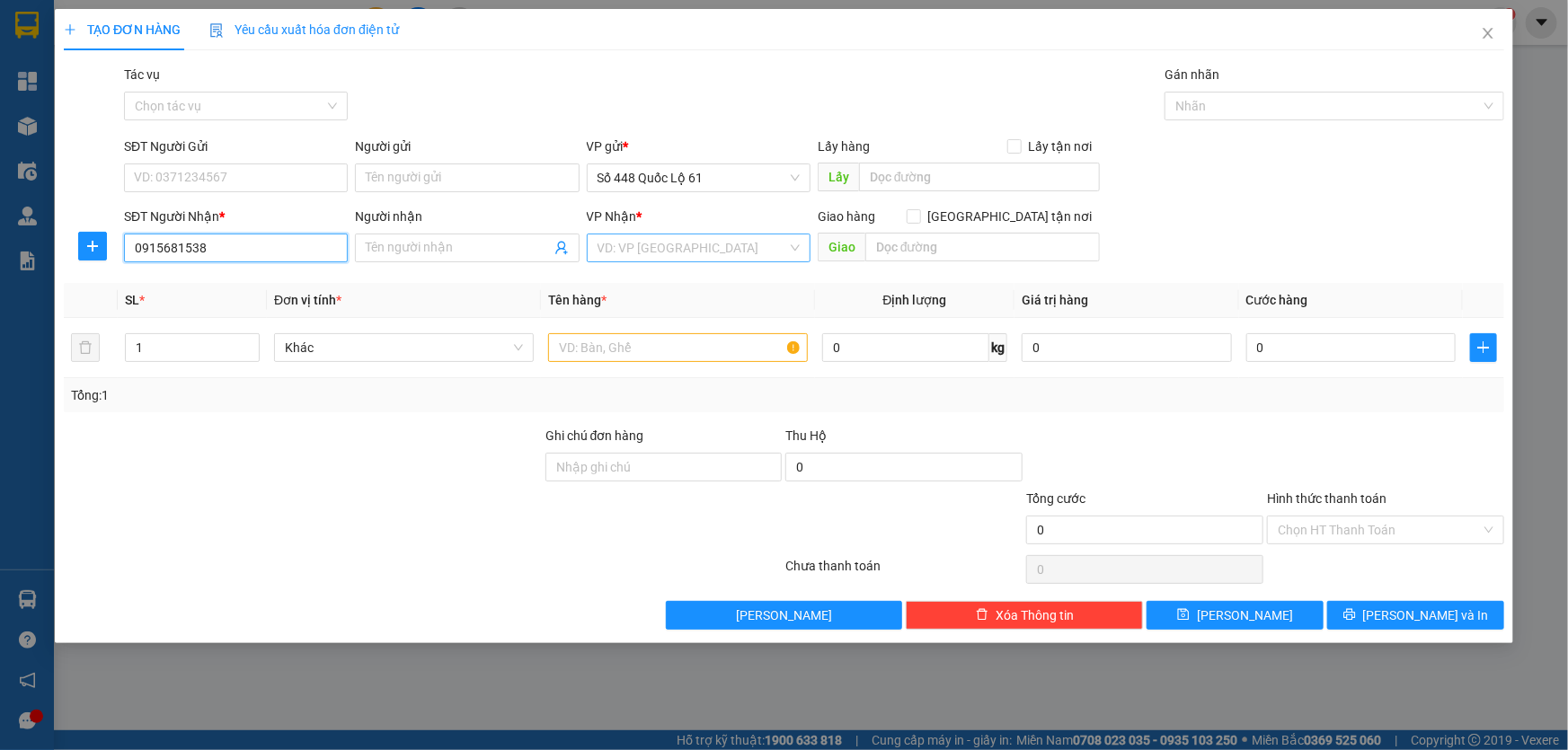
type input "0915681538"
click at [627, 241] on input "search" at bounding box center [692, 248] width 189 height 27
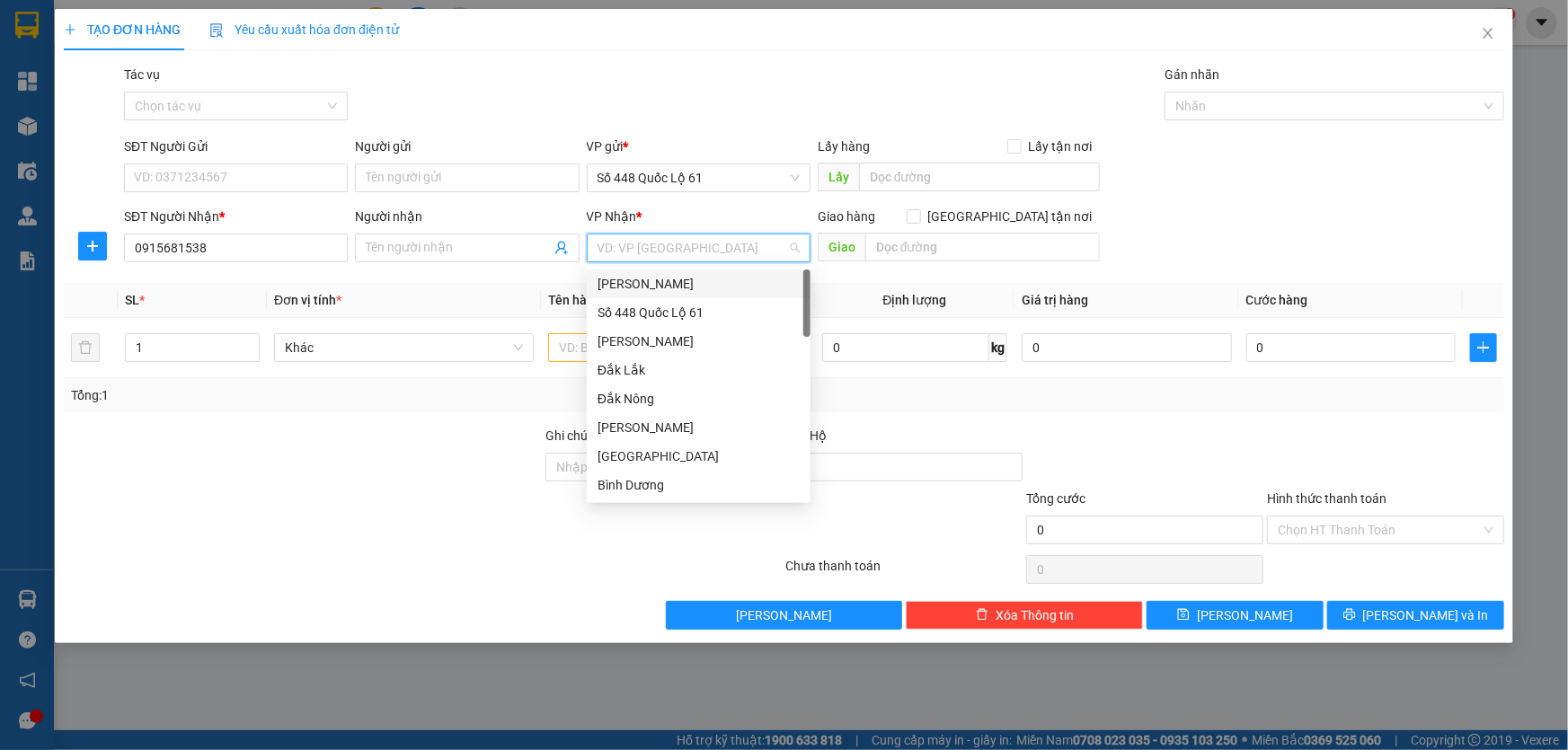
type input "n"
type input "b"
click at [617, 455] on div "Bình Thuận" at bounding box center [699, 456] width 203 height 20
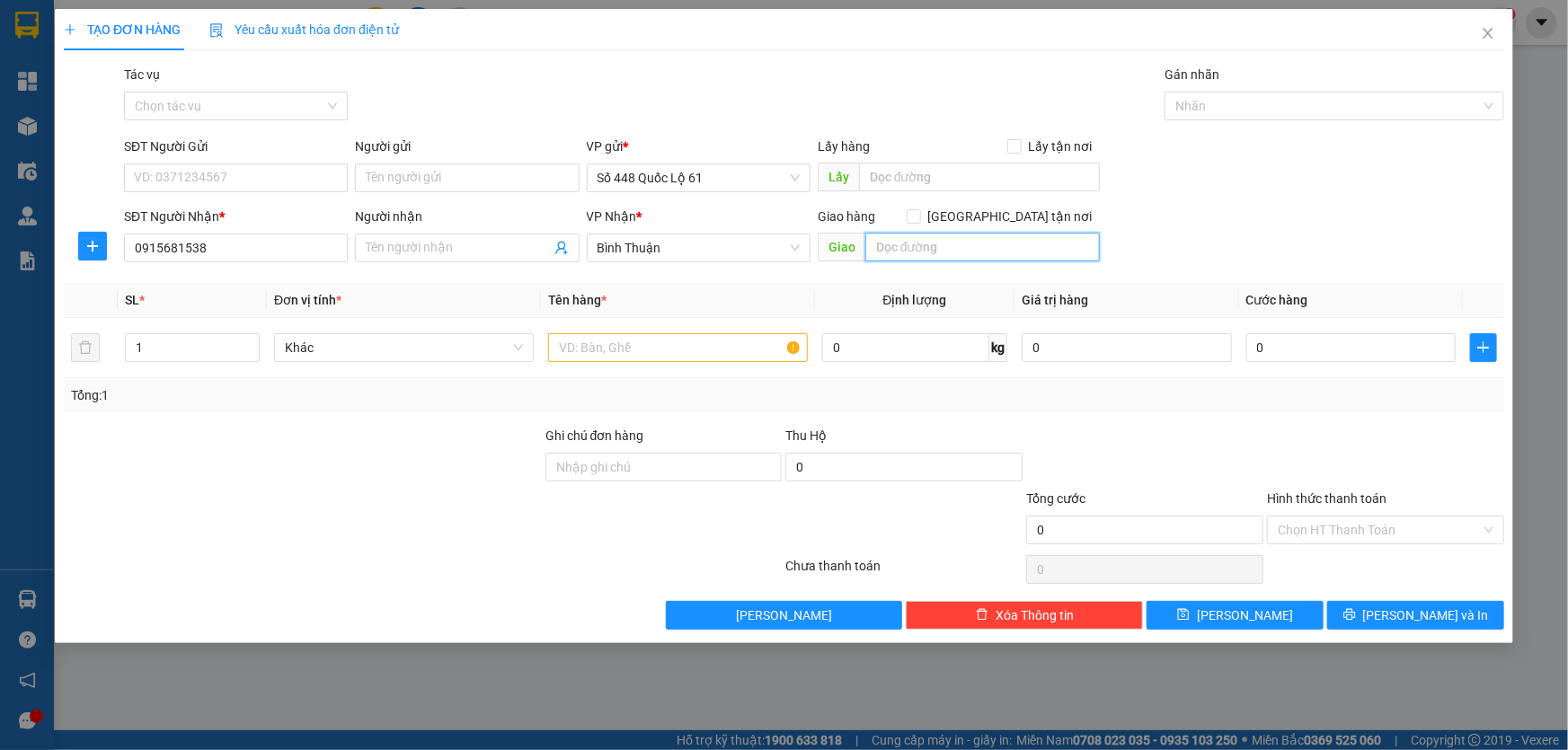
click at [865, 253] on input "text" at bounding box center [982, 247] width 235 height 29
type input "bac binh"
click at [920, 217] on input "[GEOGRAPHIC_DATA] tận nơi" at bounding box center [913, 215] width 12 height 12
checkbox input "true"
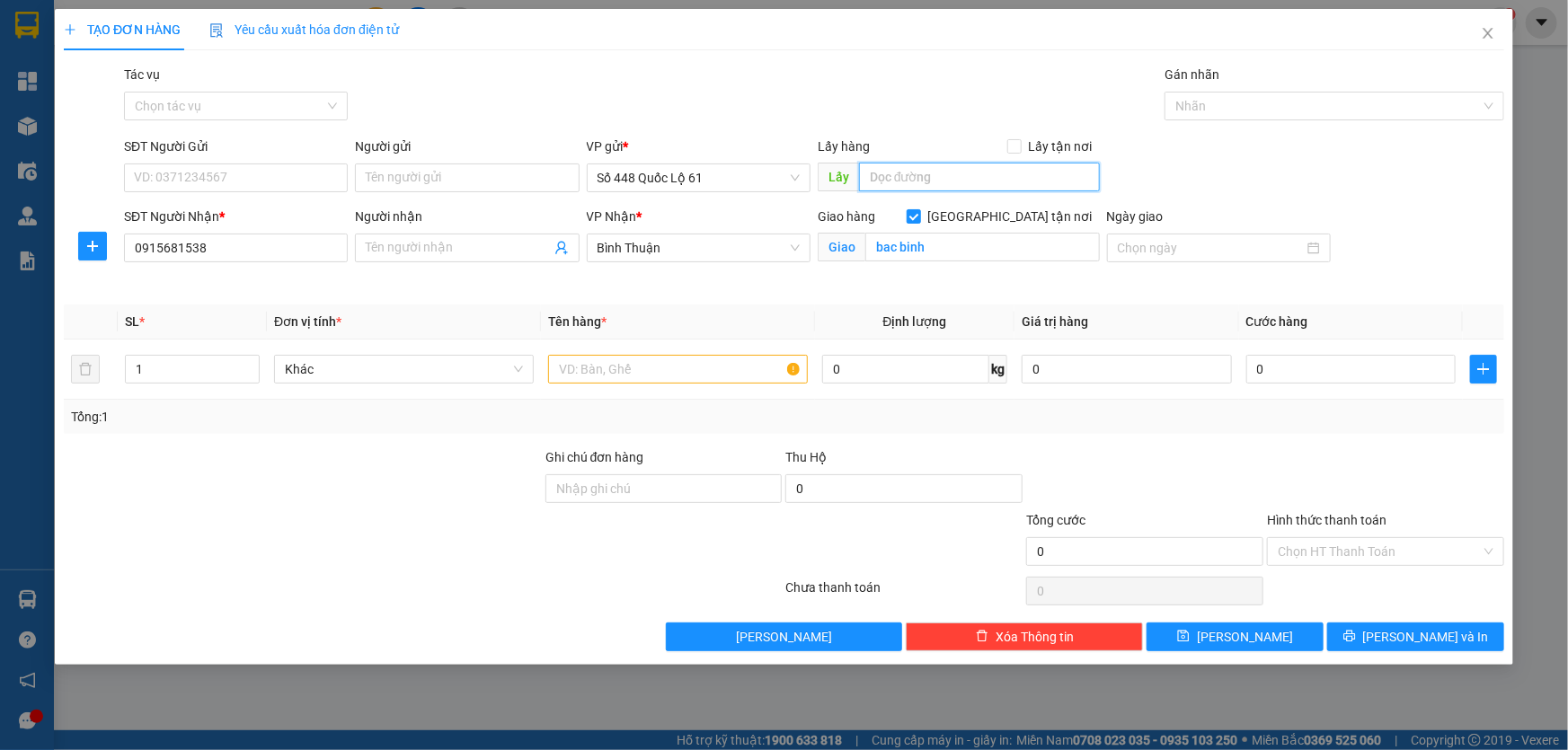
click at [945, 172] on input "text" at bounding box center [979, 177] width 241 height 29
type input "boi boi"
click at [626, 359] on input "text" at bounding box center [678, 369] width 260 height 29
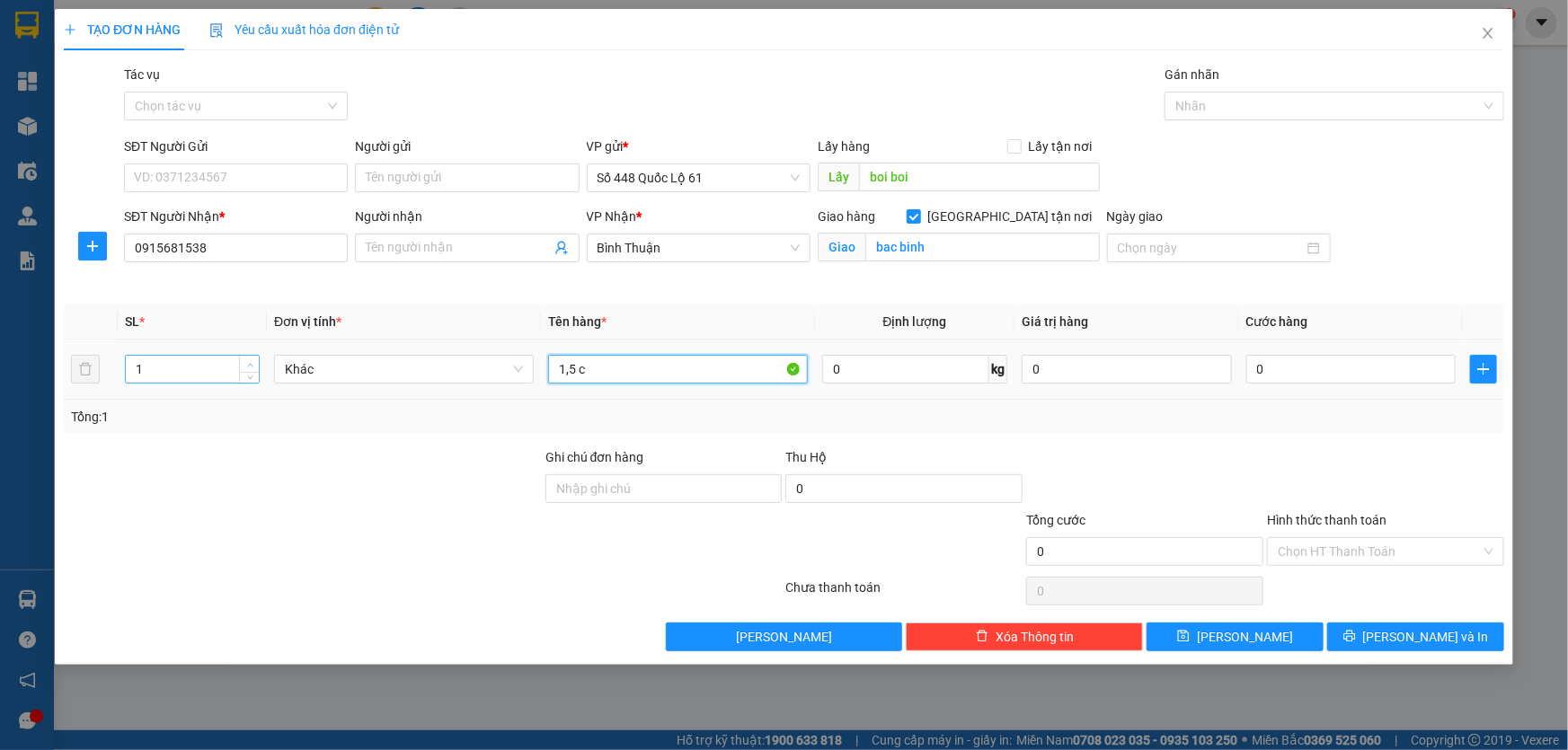
type input "1,5 c"
click at [247, 356] on span "Increase Value" at bounding box center [248, 363] width 20 height 16
type input "4"
click at [247, 356] on span "Increase Value" at bounding box center [248, 363] width 20 height 16
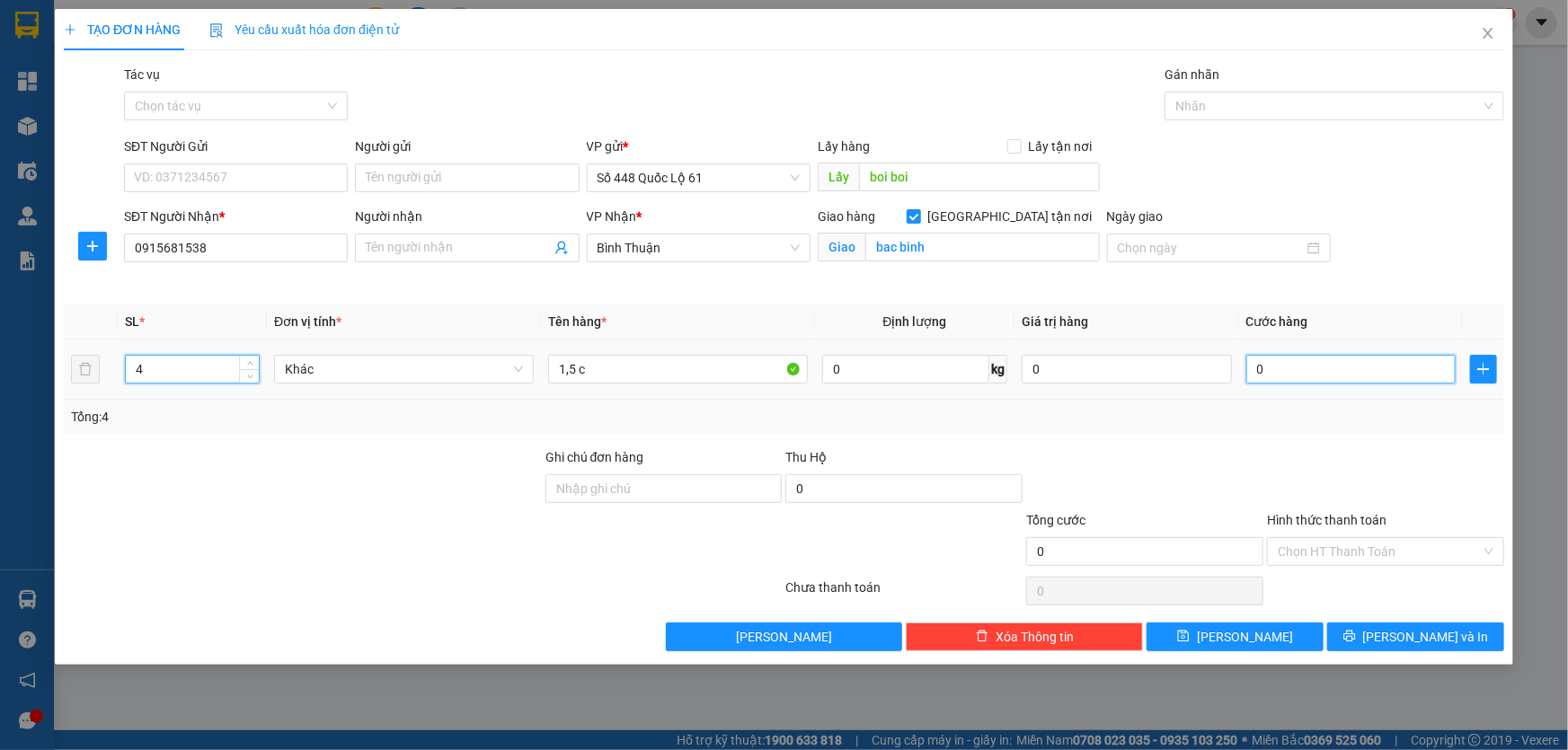
click at [1306, 375] on input "0" at bounding box center [1351, 369] width 210 height 29
type input "1"
type input "10"
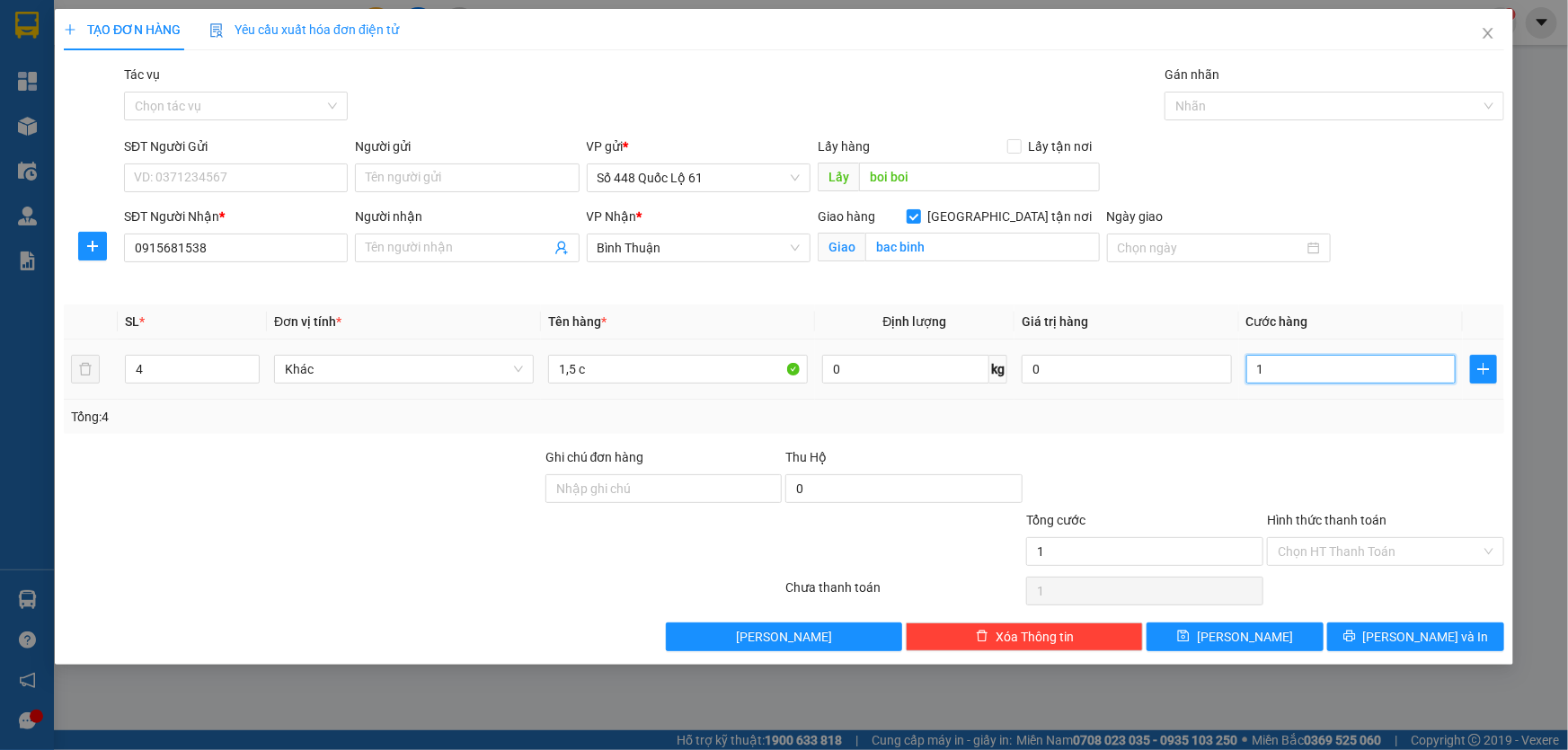
type input "10"
type input "100"
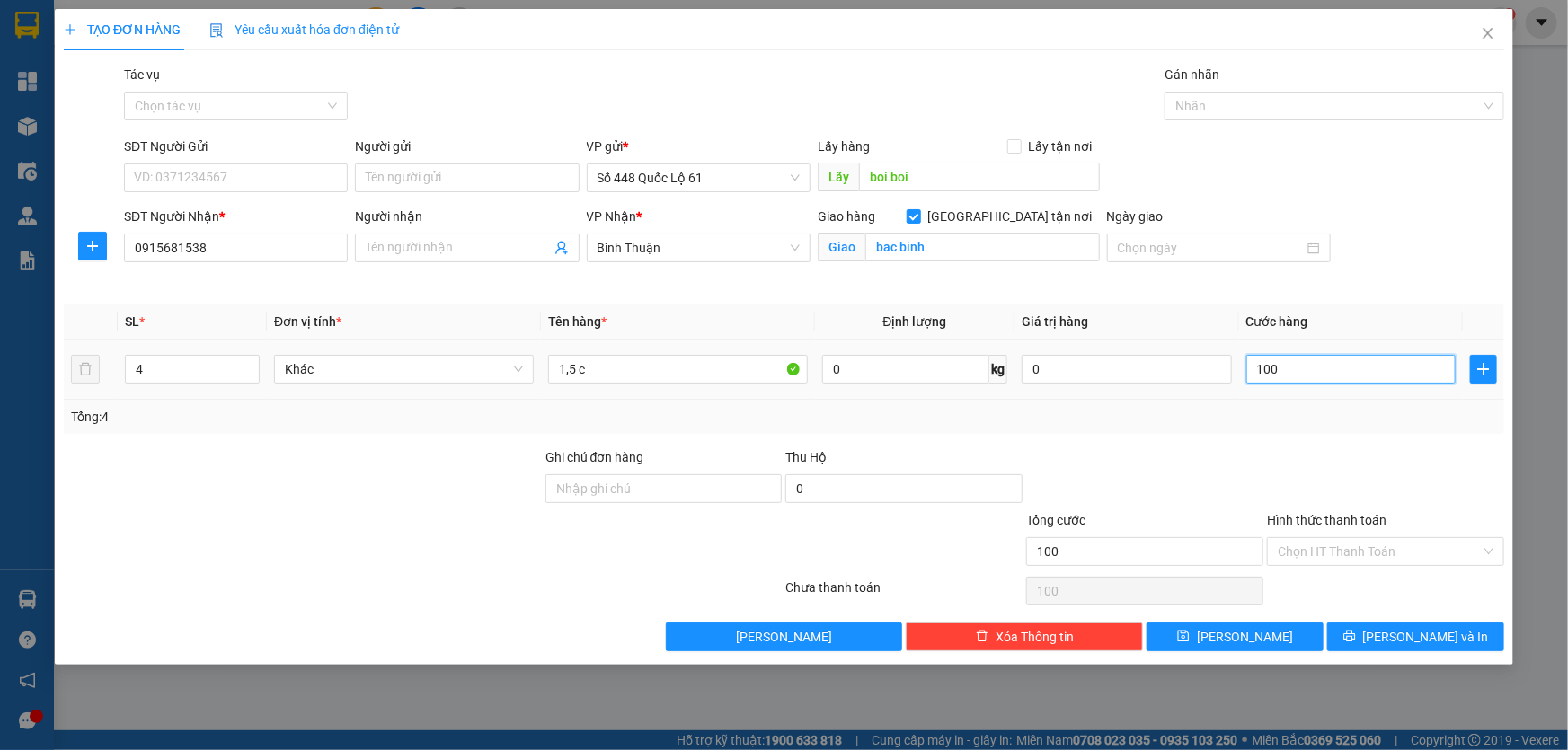
type input "1.000"
type input "1.000.000"
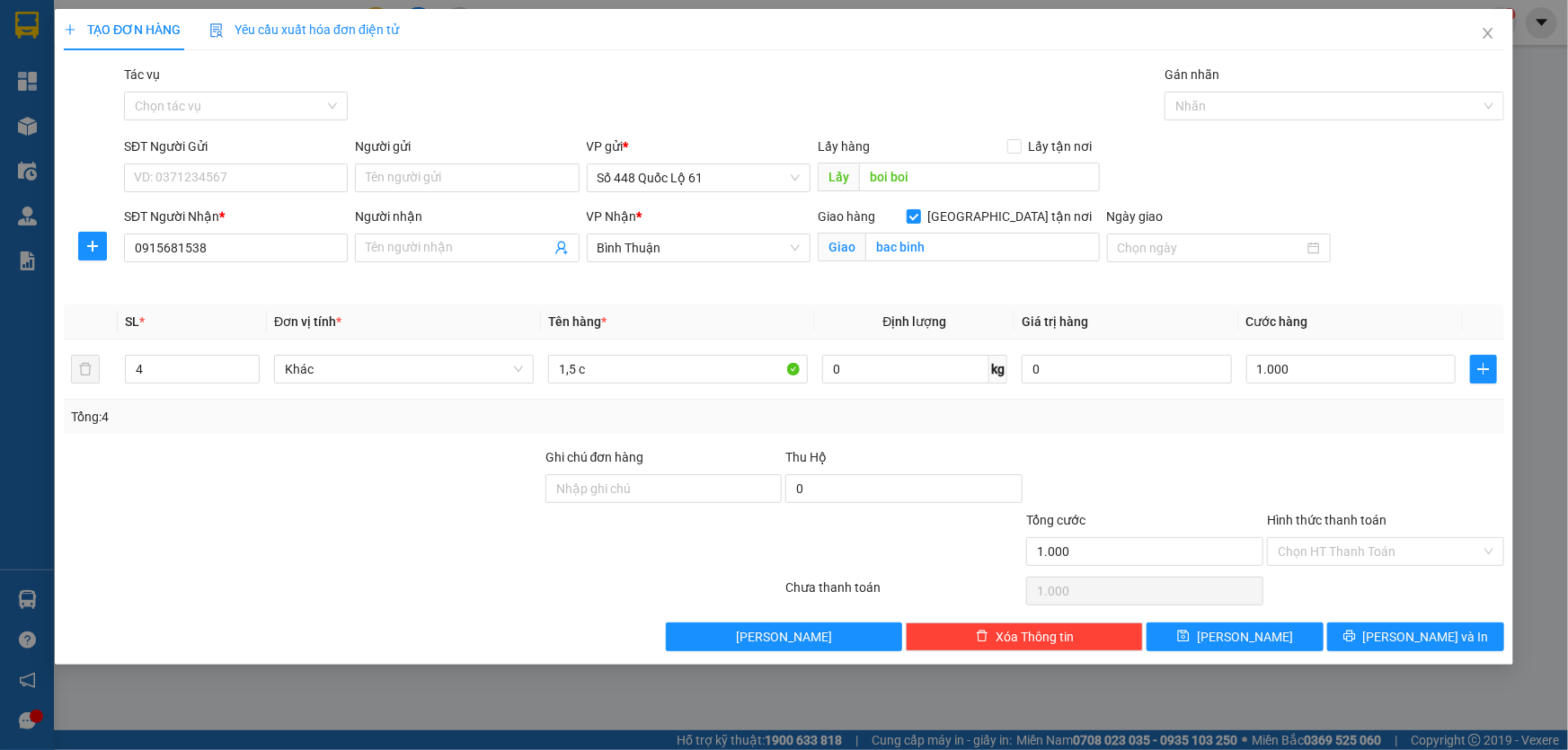
type input "1.000.000"
click at [1262, 450] on div at bounding box center [1144, 479] width 241 height 63
click at [1190, 630] on icon "save" at bounding box center [1183, 636] width 12 height 12
checkbox input "false"
type input "1"
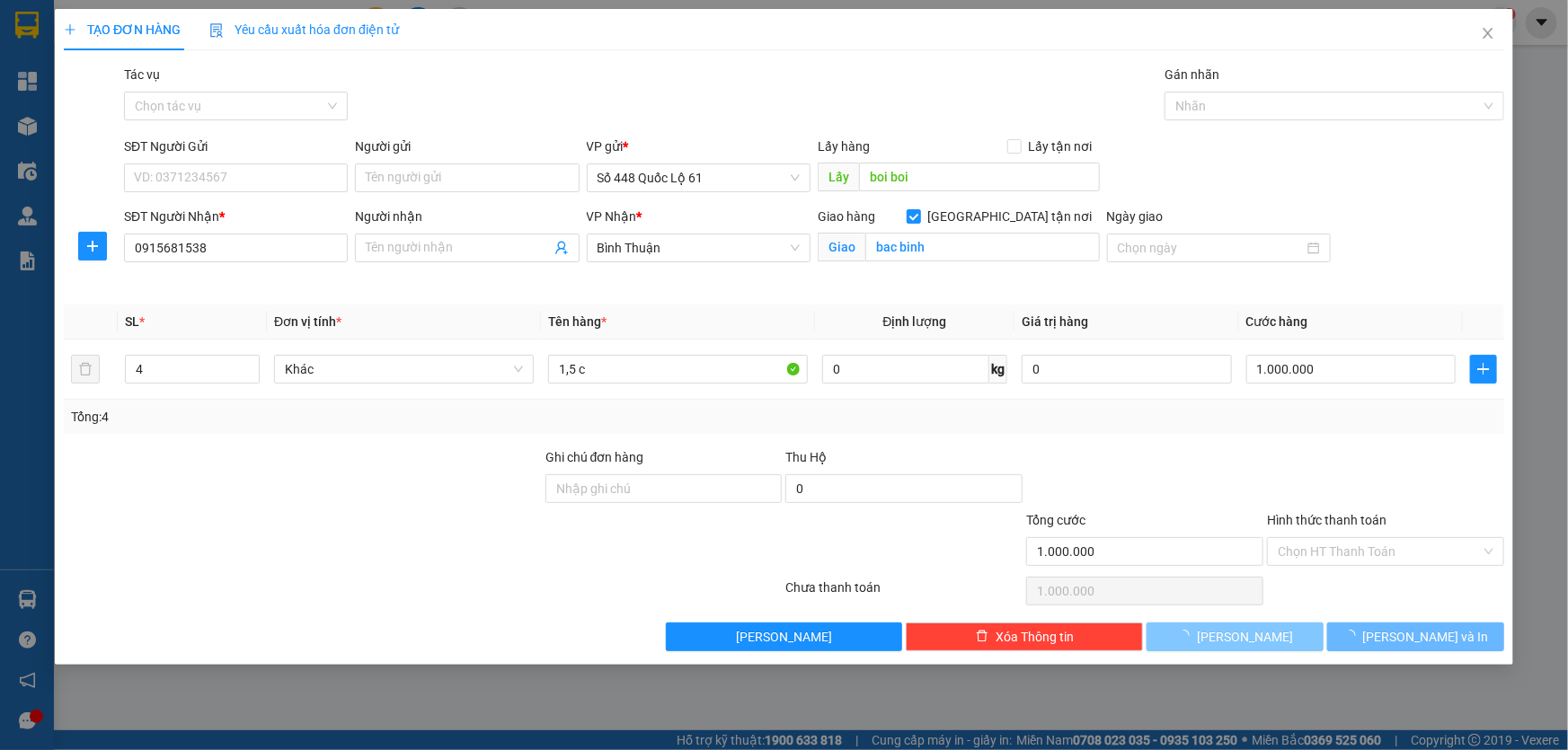
type input "0"
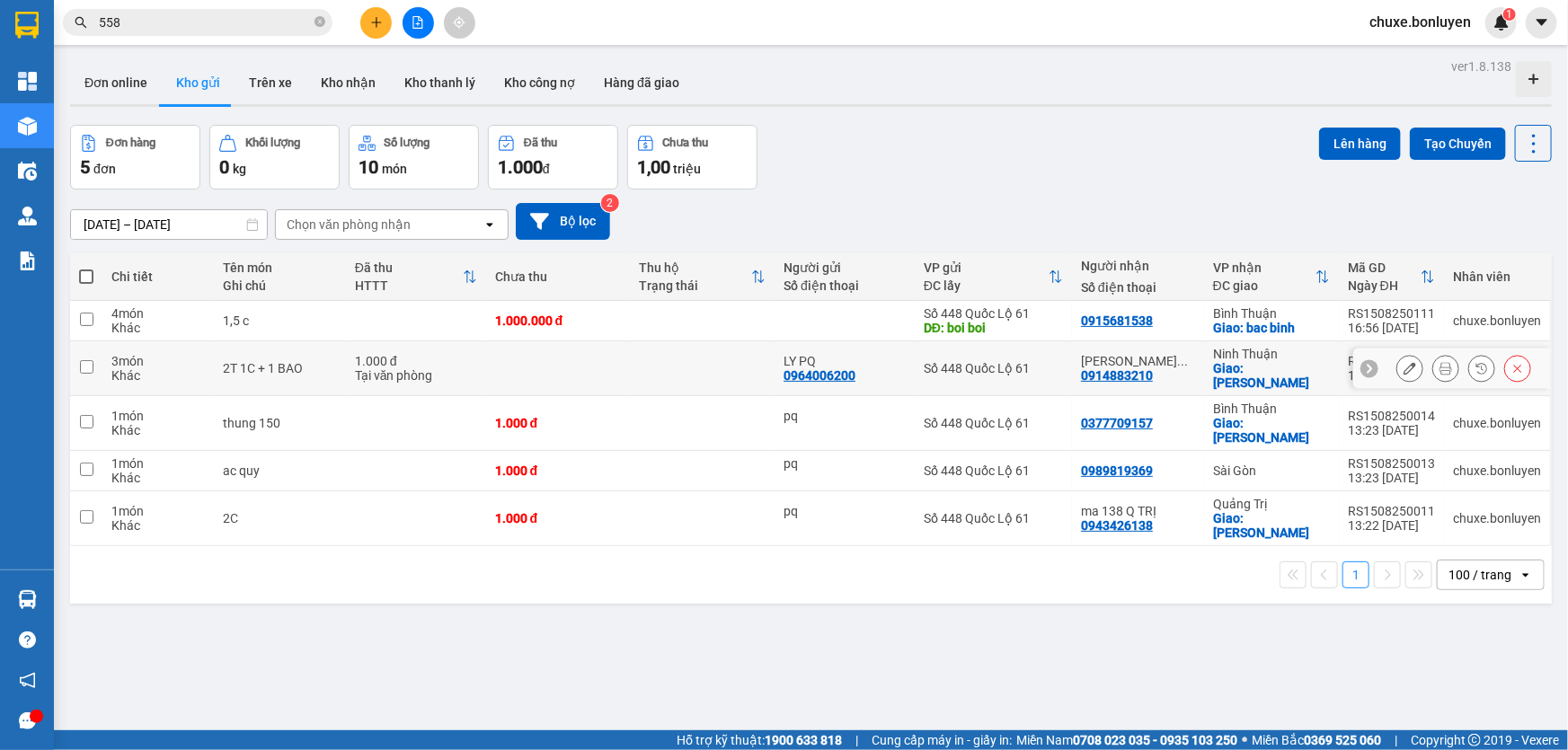
scroll to position [81, 0]
